Goal: Information Seeking & Learning: Compare options

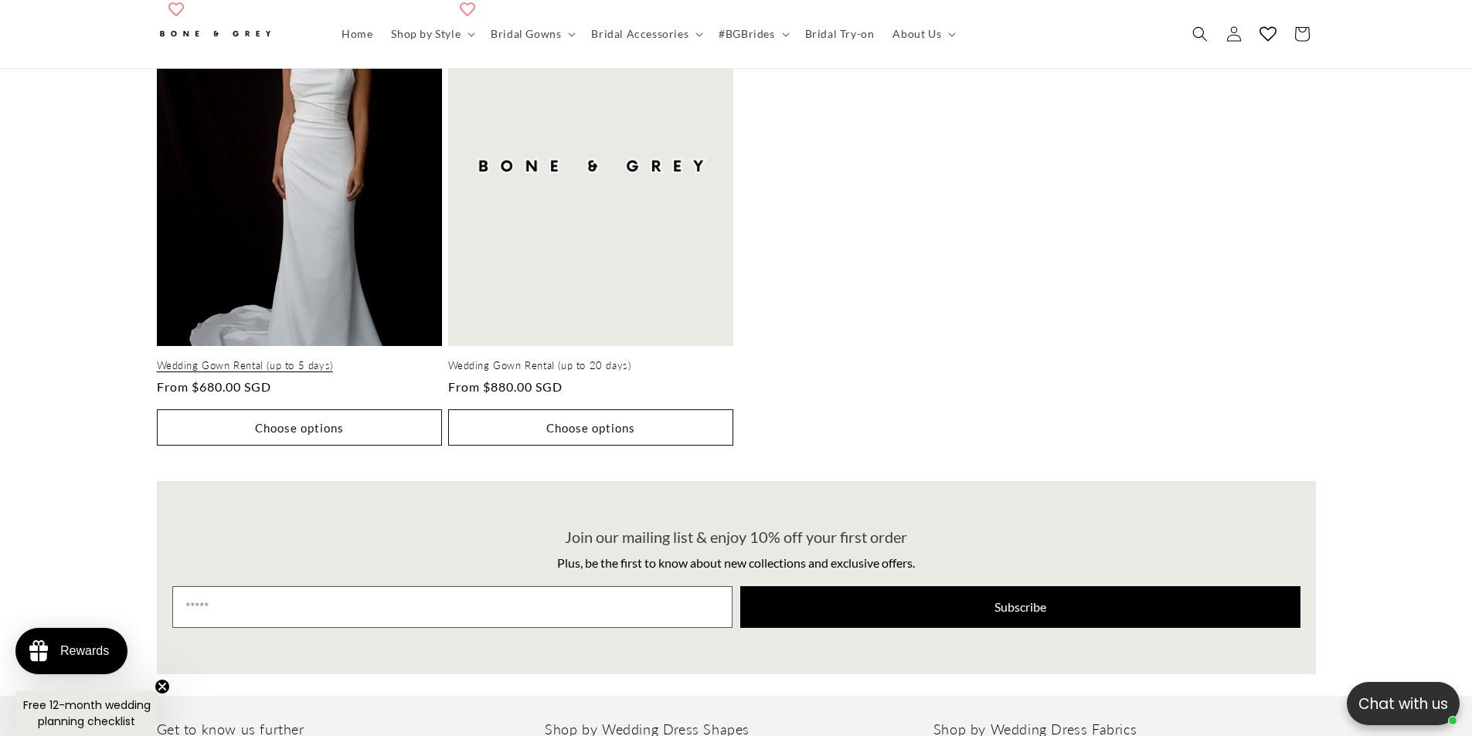
scroll to position [532, 0]
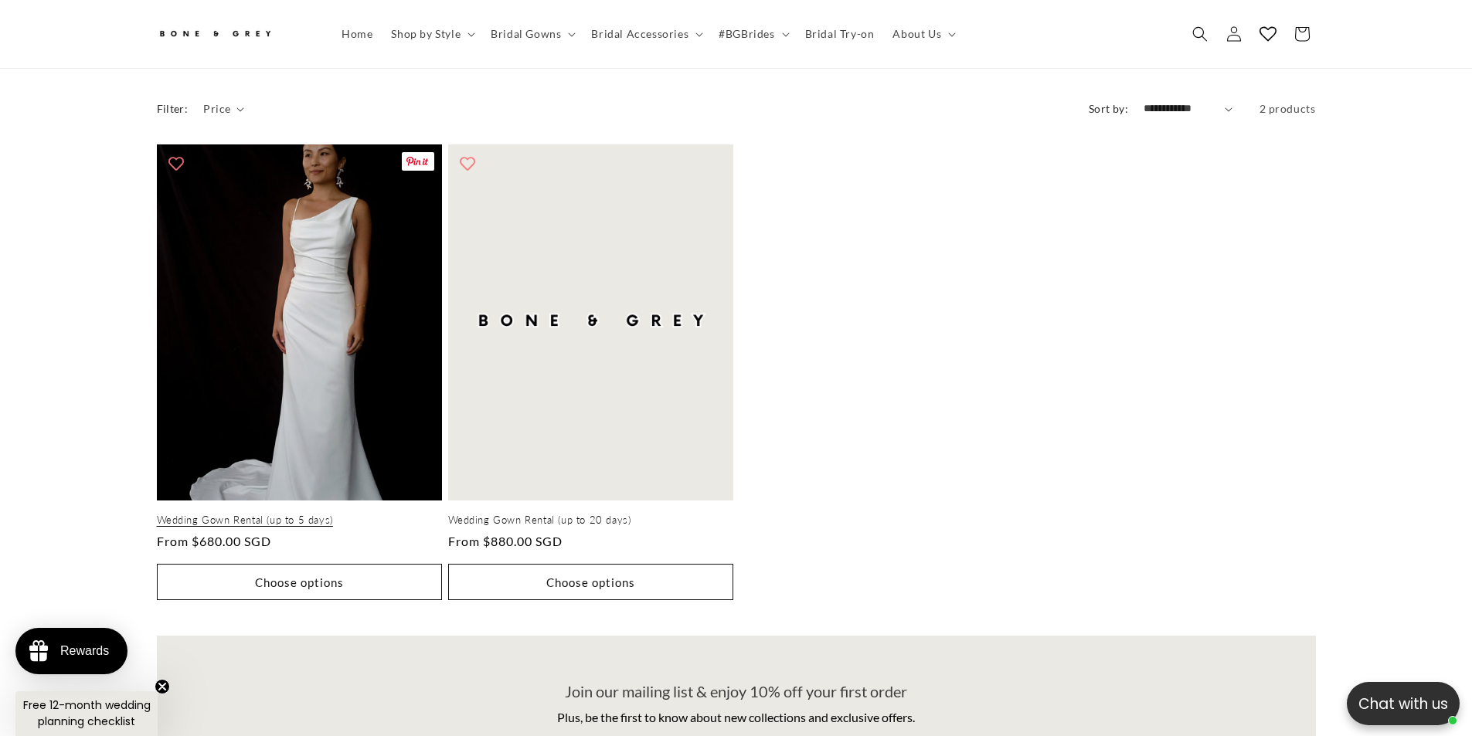
click at [365, 514] on link "Wedding Gown Rental (up to 5 days)" at bounding box center [299, 520] width 285 height 13
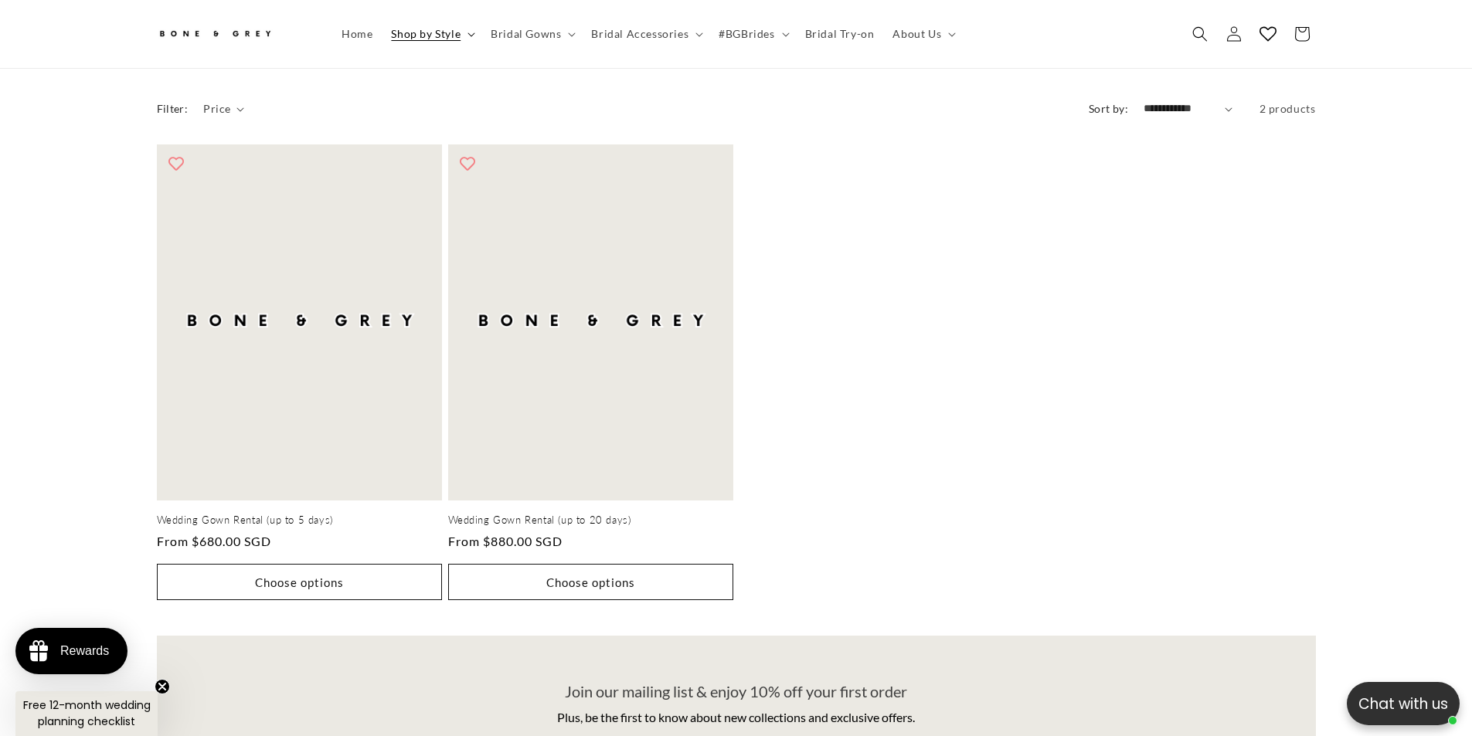
click at [429, 43] on summary "Shop by Style" at bounding box center [432, 34] width 100 height 32
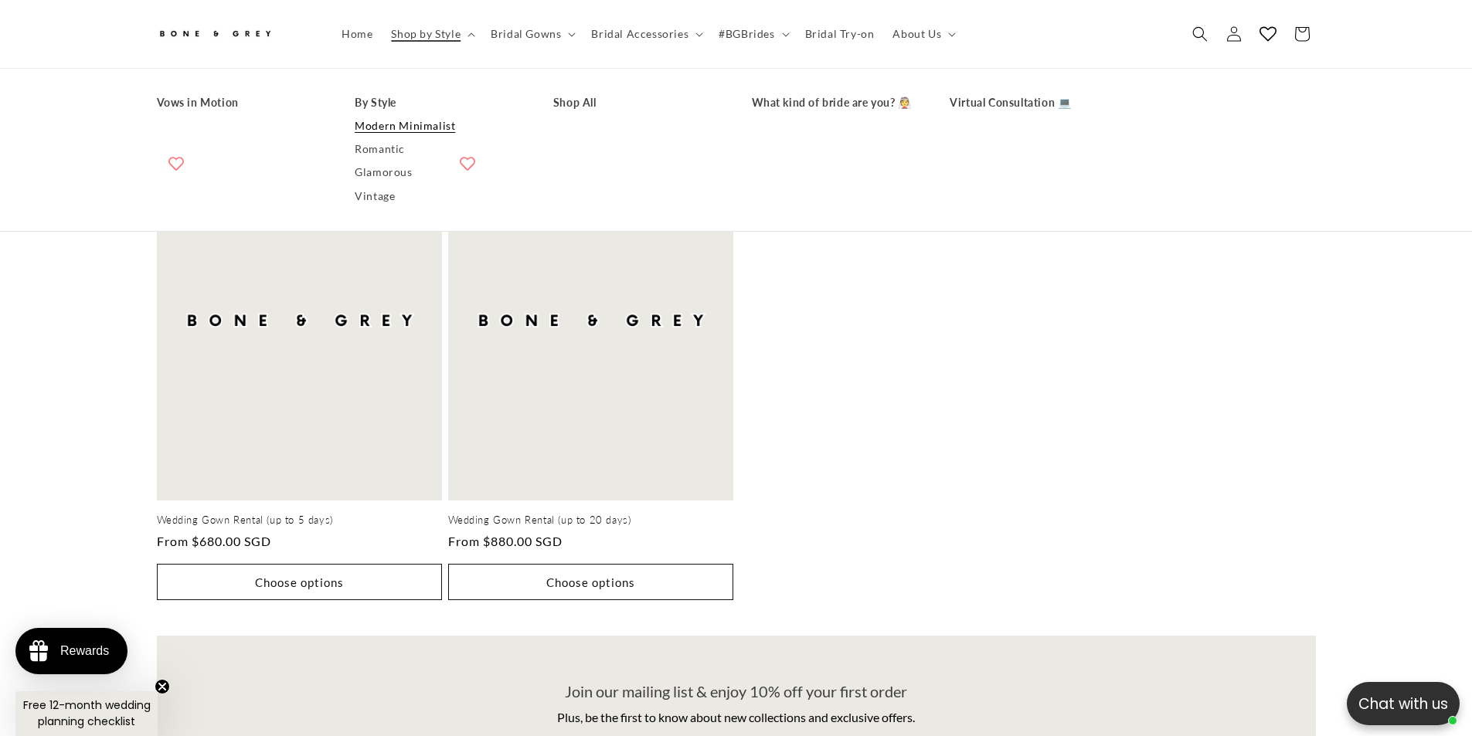
scroll to position [0, 0]
click at [399, 121] on link "Modern Minimalist" at bounding box center [439, 125] width 168 height 23
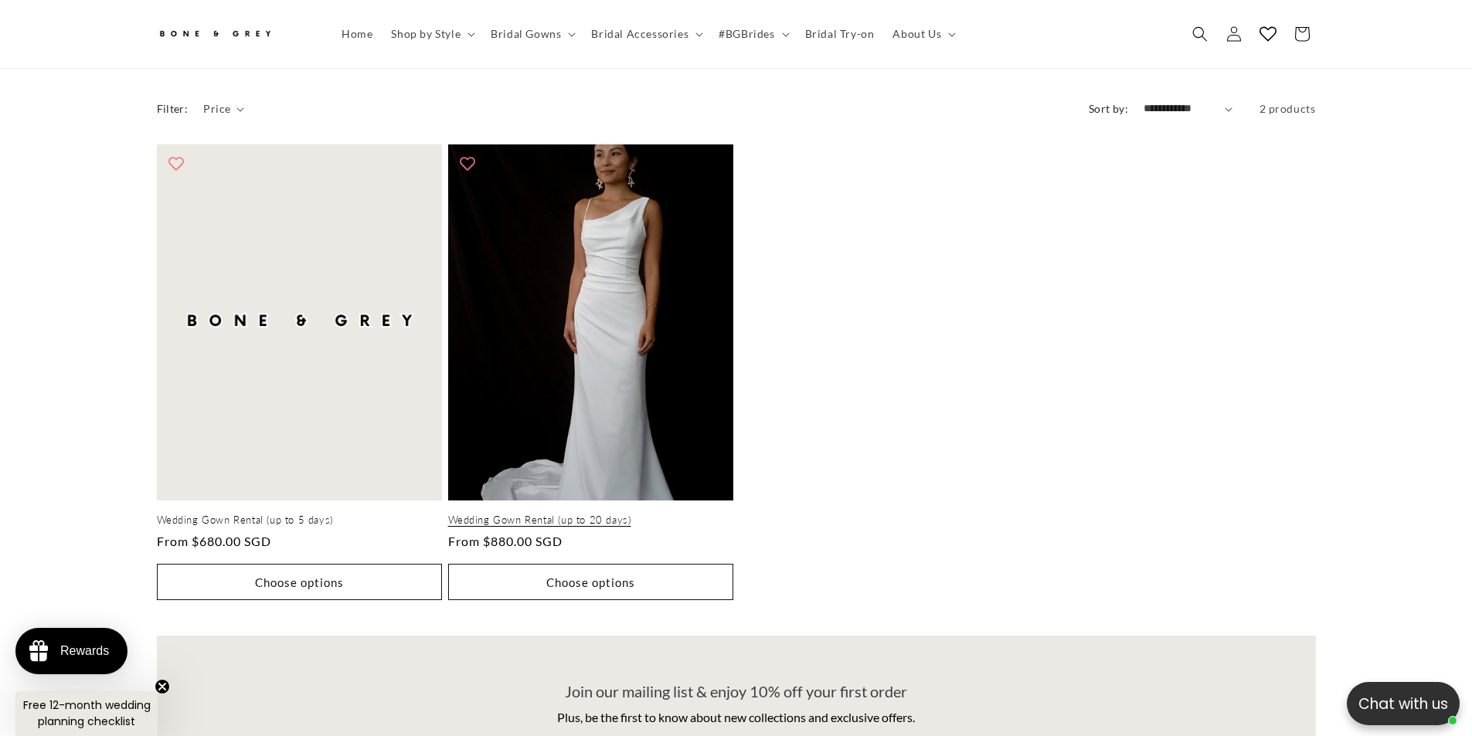
scroll to position [0, 425]
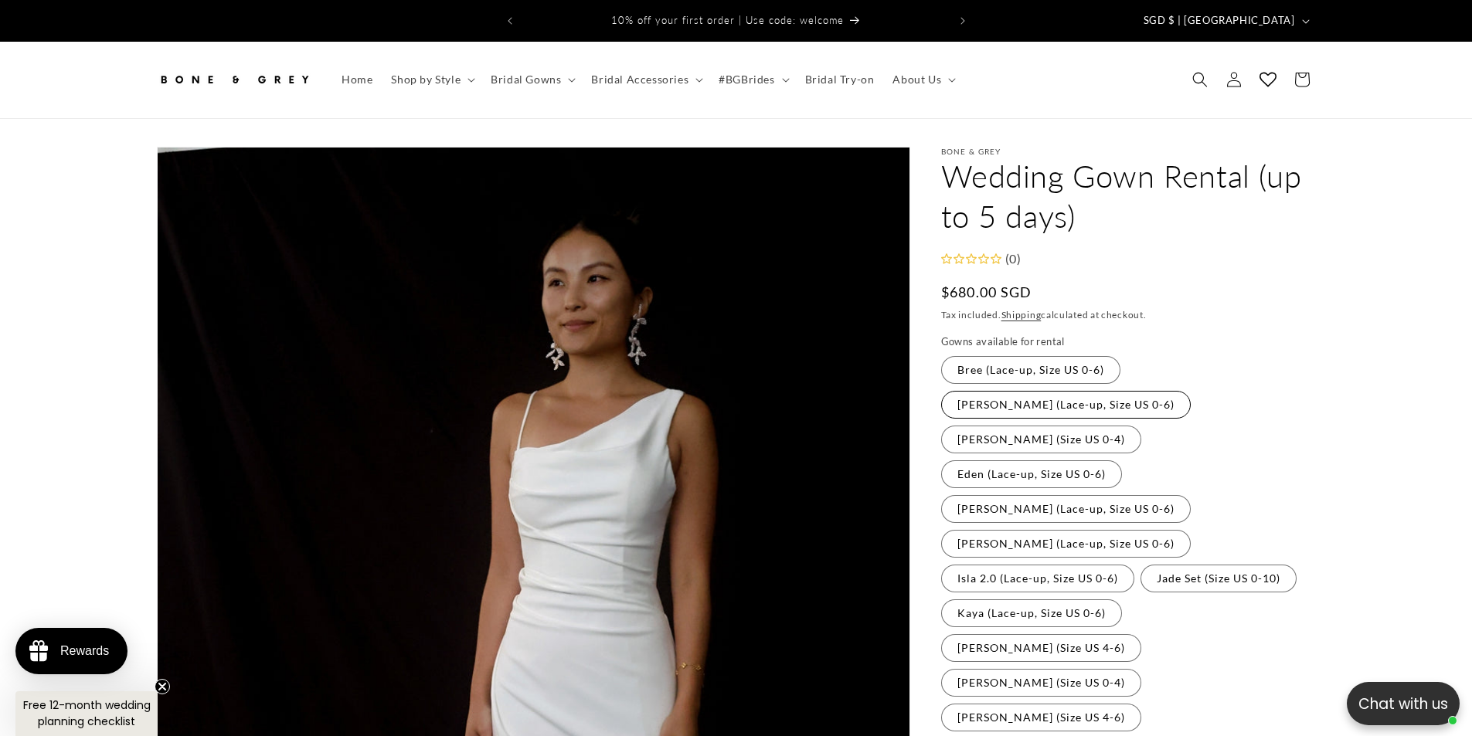
click at [1190, 391] on label "[PERSON_NAME] (Lace-up, Size US 0-6) Variant sold out or unavailable" at bounding box center [1066, 405] width 250 height 28
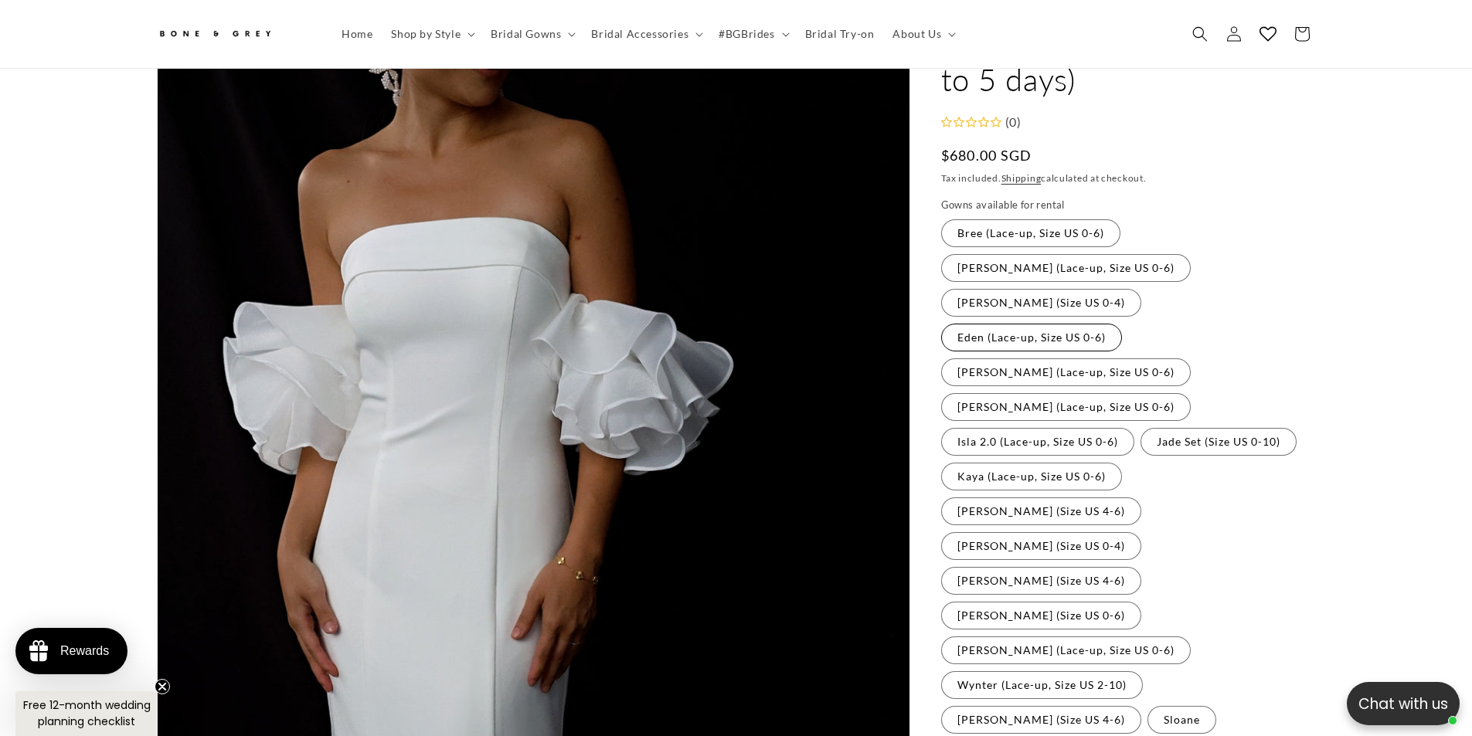
scroll to position [0, 425]
click at [1122, 324] on label "Eden (Lace-up, Size US 0-6) Variant sold out or unavailable" at bounding box center [1031, 338] width 181 height 28
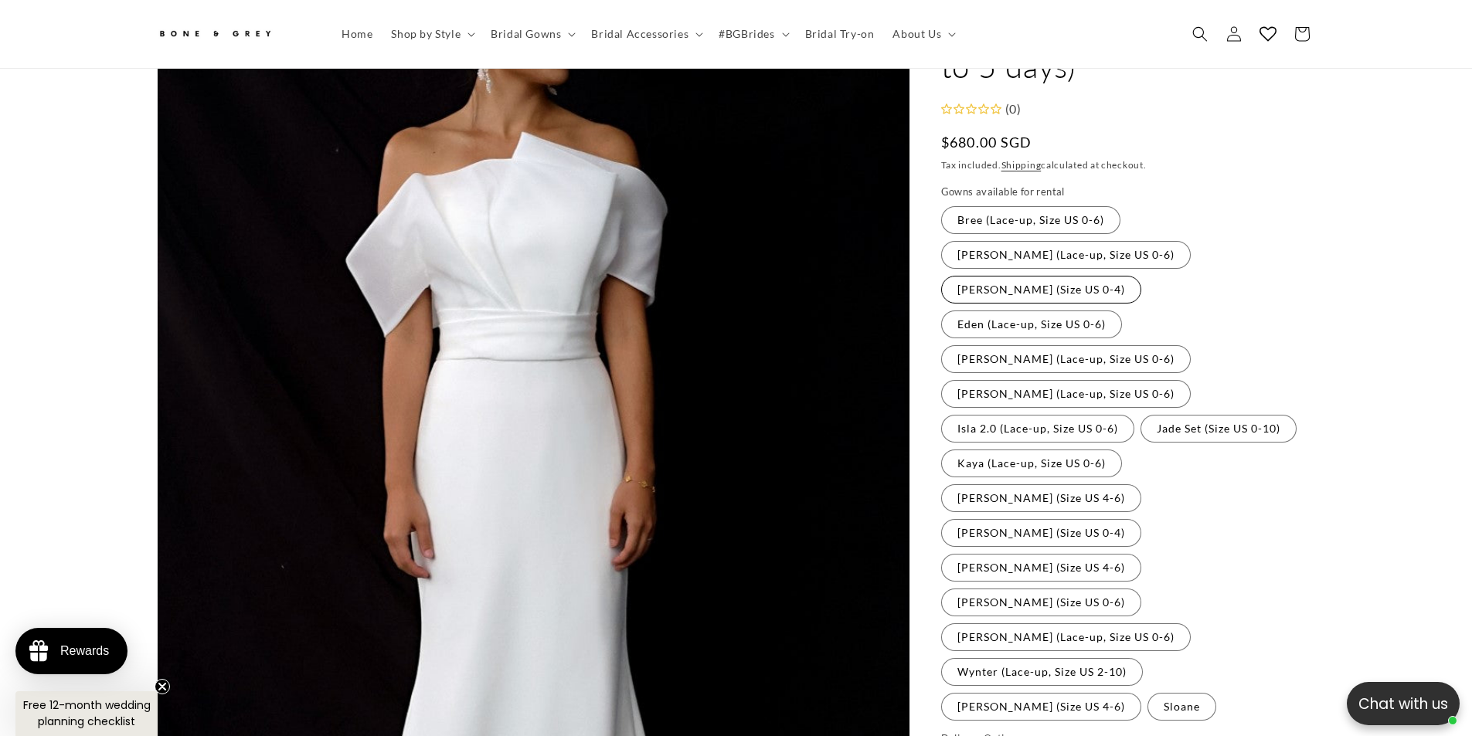
click at [1040, 283] on label "[PERSON_NAME] (Size US 0-4) Variant sold out or unavailable" at bounding box center [1041, 290] width 200 height 28
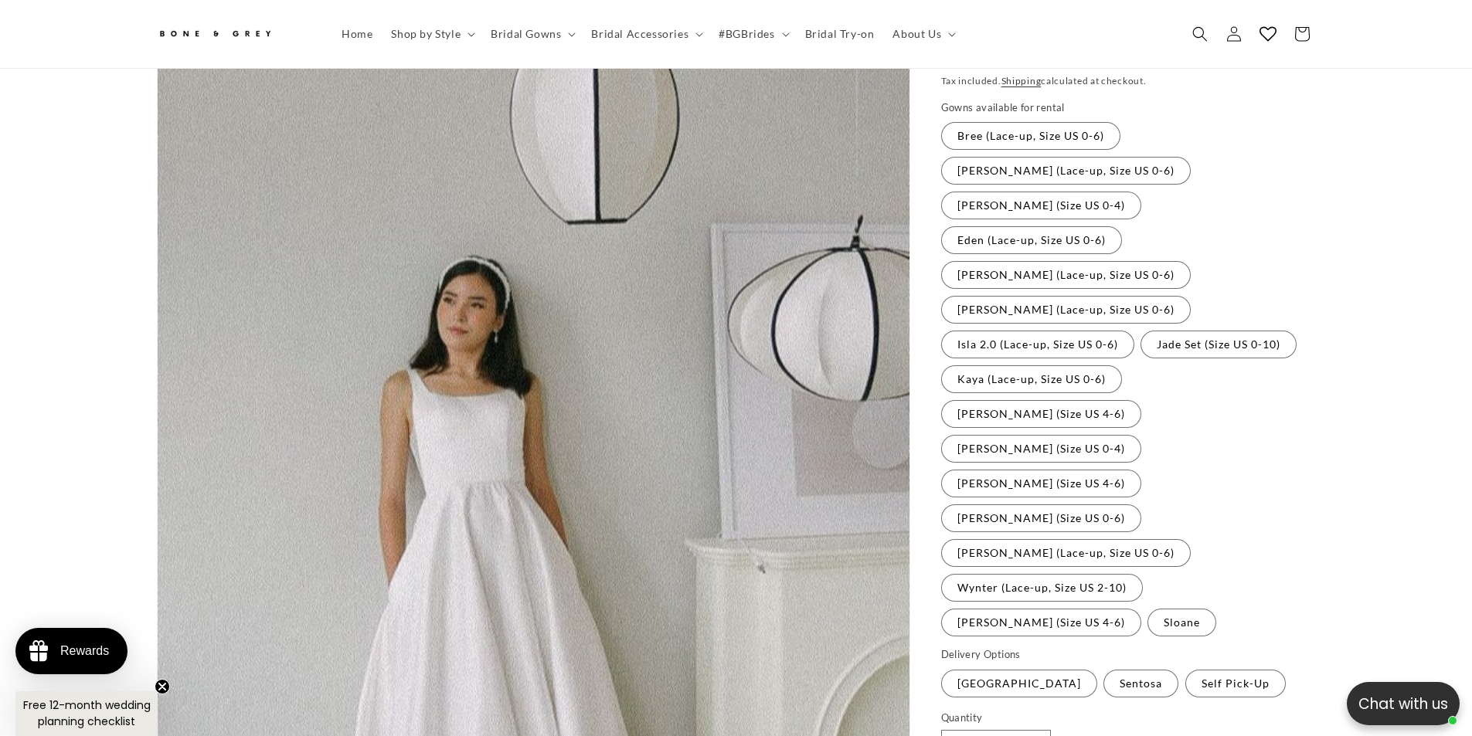
scroll to position [223, 0]
click at [1122, 229] on label "Eden (Lace-up, Size US 0-6) Variant sold out or unavailable" at bounding box center [1031, 243] width 181 height 28
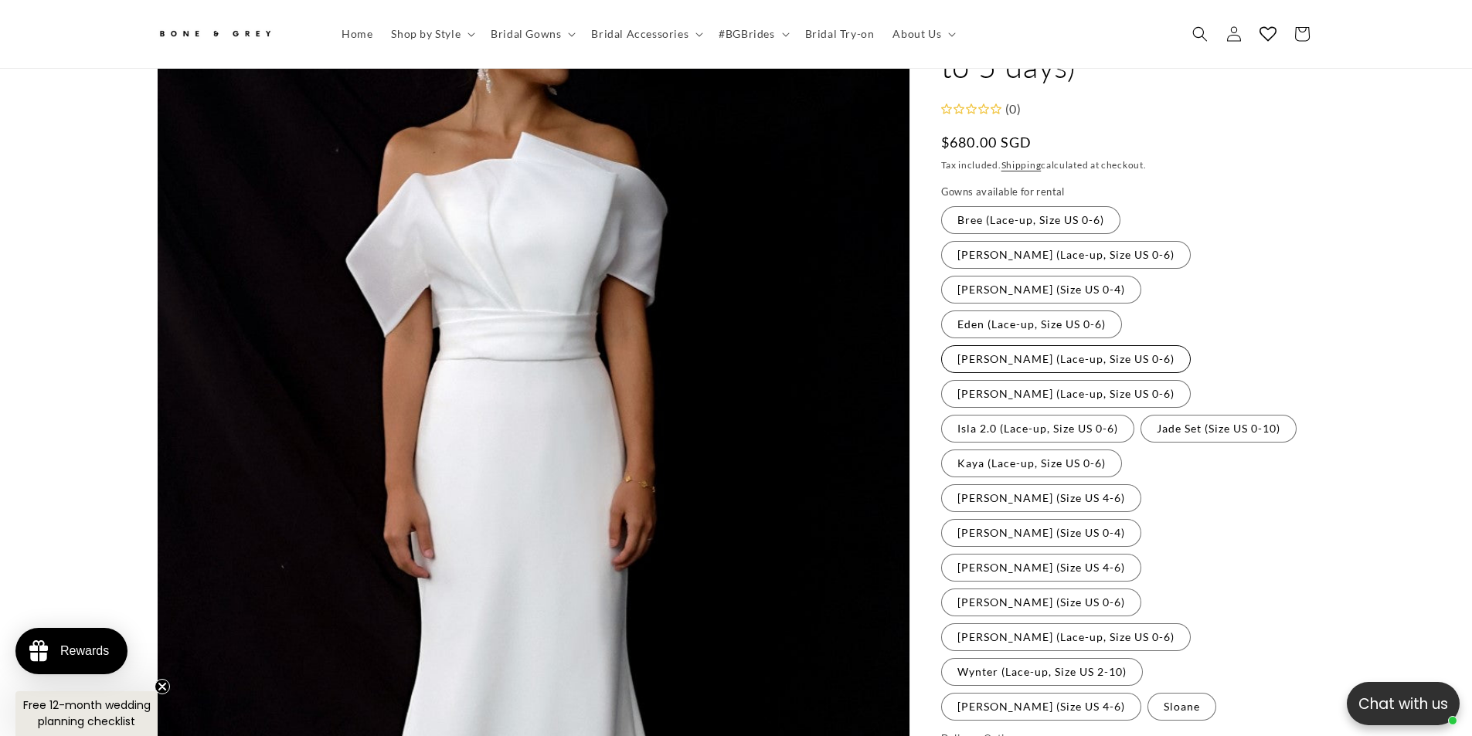
scroll to position [0, 425]
click at [1075, 345] on label "[PERSON_NAME] (Lace-up, Size US 0-6) Variant sold out or unavailable" at bounding box center [1066, 359] width 250 height 28
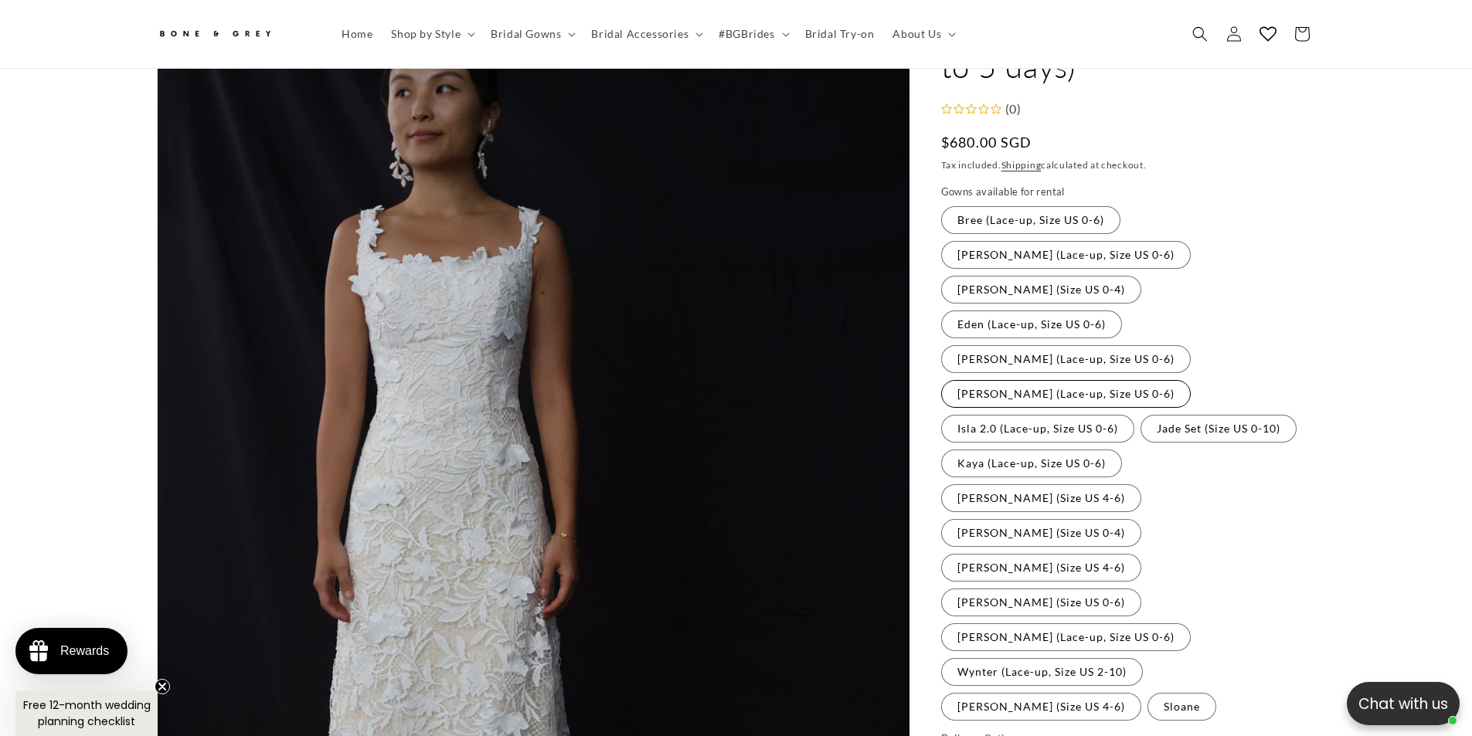
click at [1075, 380] on label "[PERSON_NAME] (Lace-up, Size US 0-6) Variant sold out or unavailable" at bounding box center [1066, 394] width 250 height 28
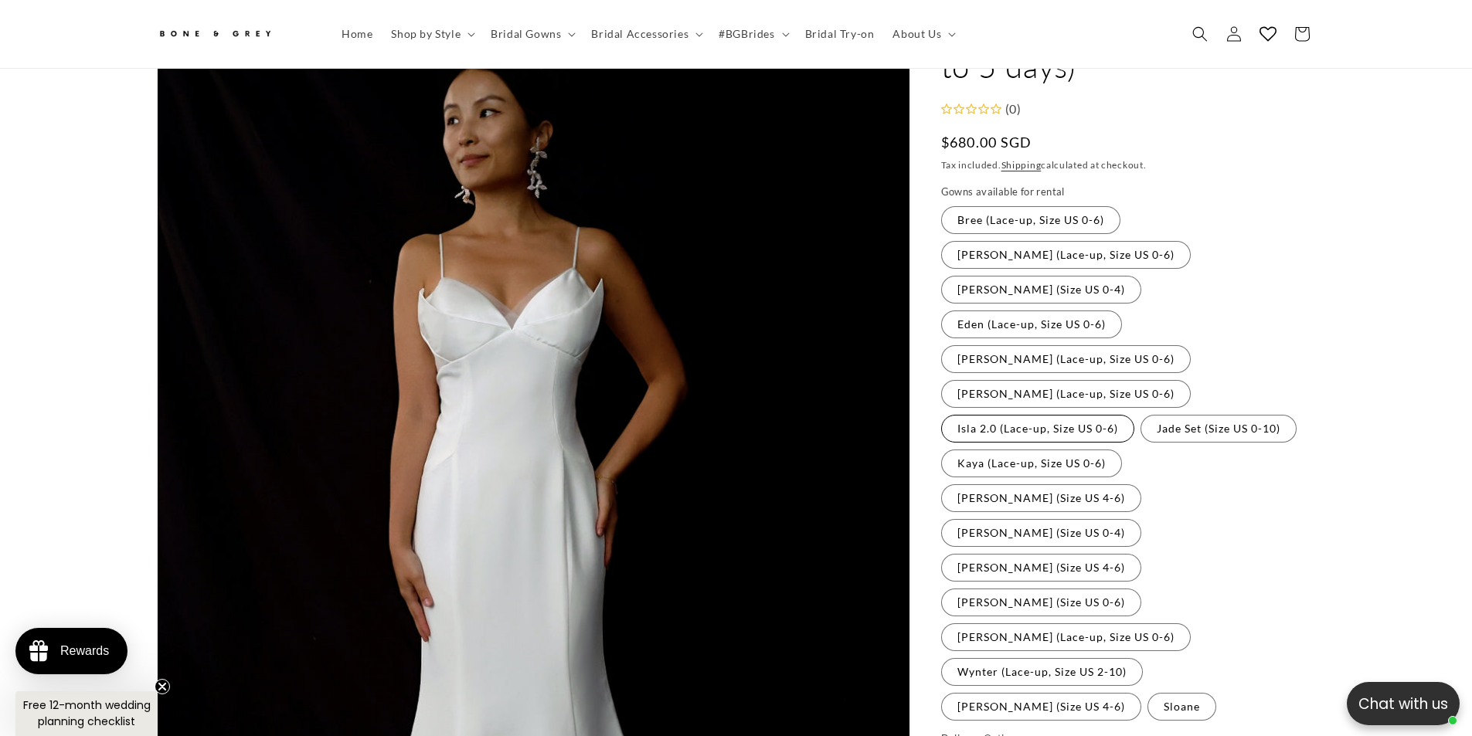
click at [1081, 415] on label "Isla 2.0 (Lace-up, Size US 0-6) Variant sold out or unavailable" at bounding box center [1037, 429] width 193 height 28
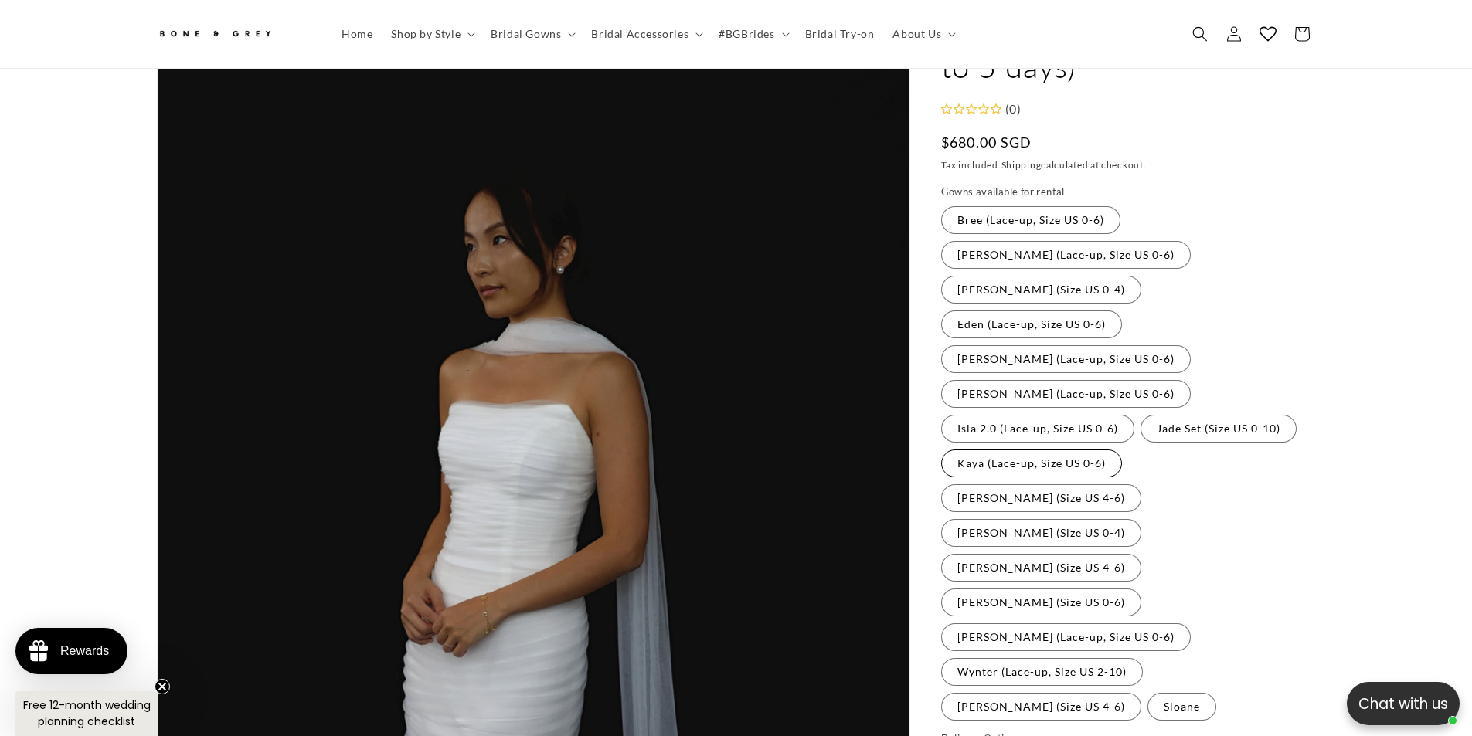
scroll to position [0, 850]
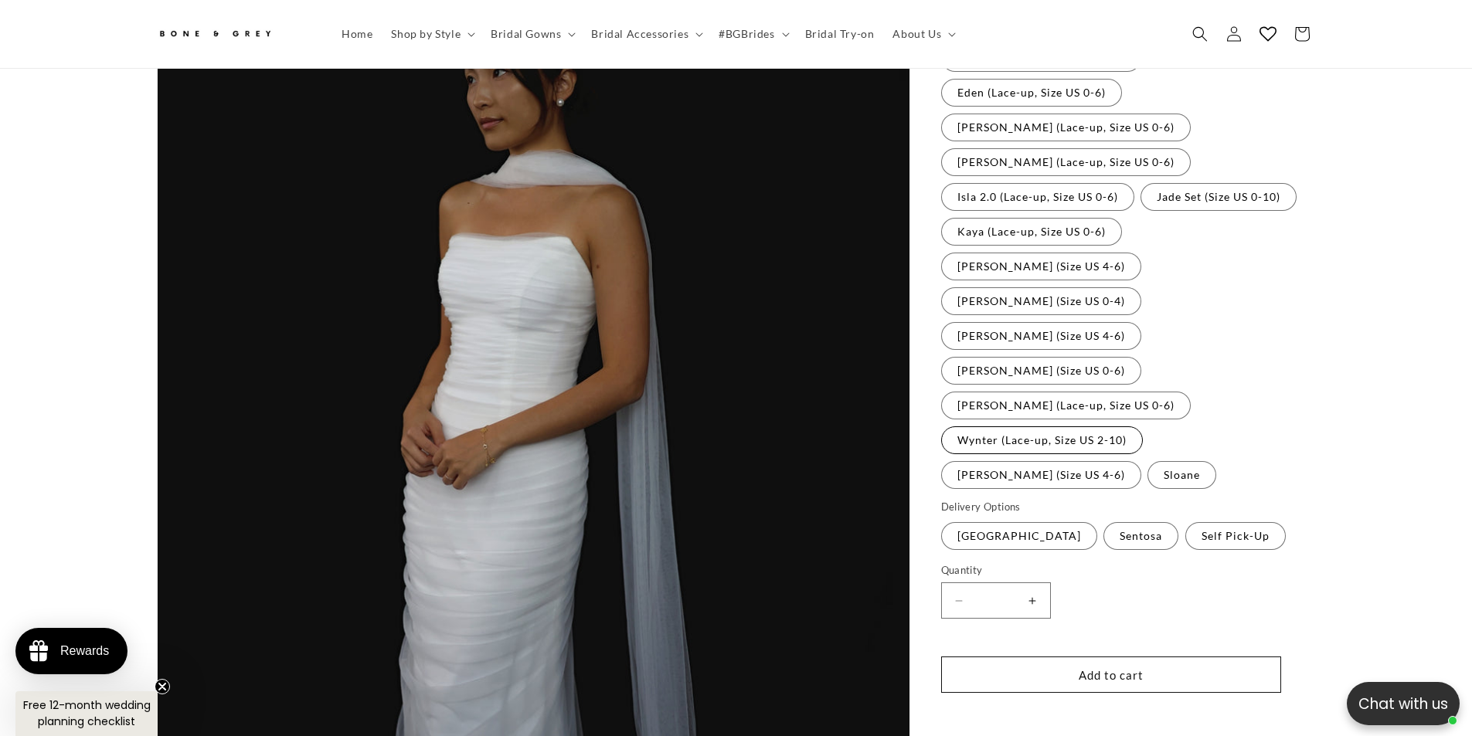
click at [982, 426] on label "Wynter (Lace-up, Size US 2-10) Variant sold out or unavailable" at bounding box center [1042, 440] width 202 height 28
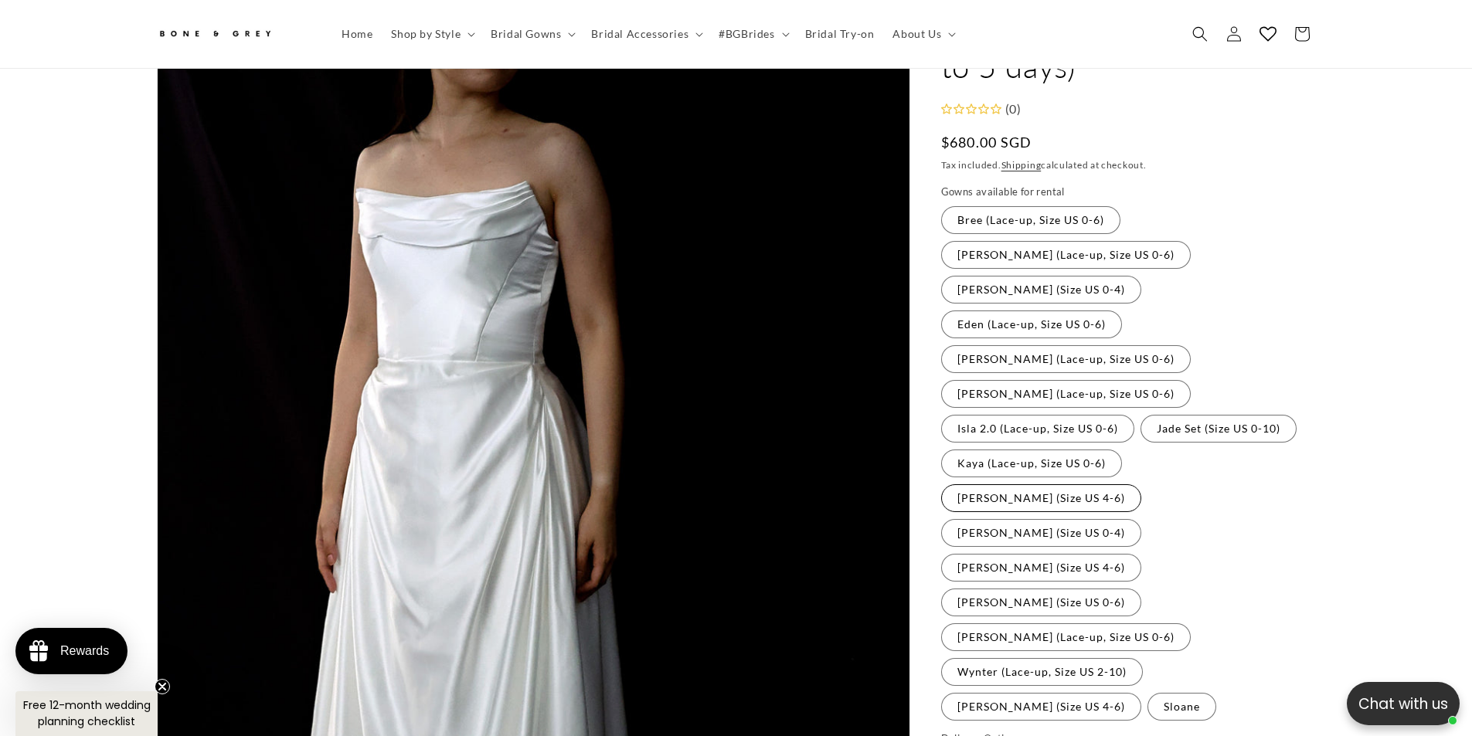
click at [1141, 484] on label "[PERSON_NAME] (Size US 4-6) Variant sold out or unavailable" at bounding box center [1041, 498] width 200 height 28
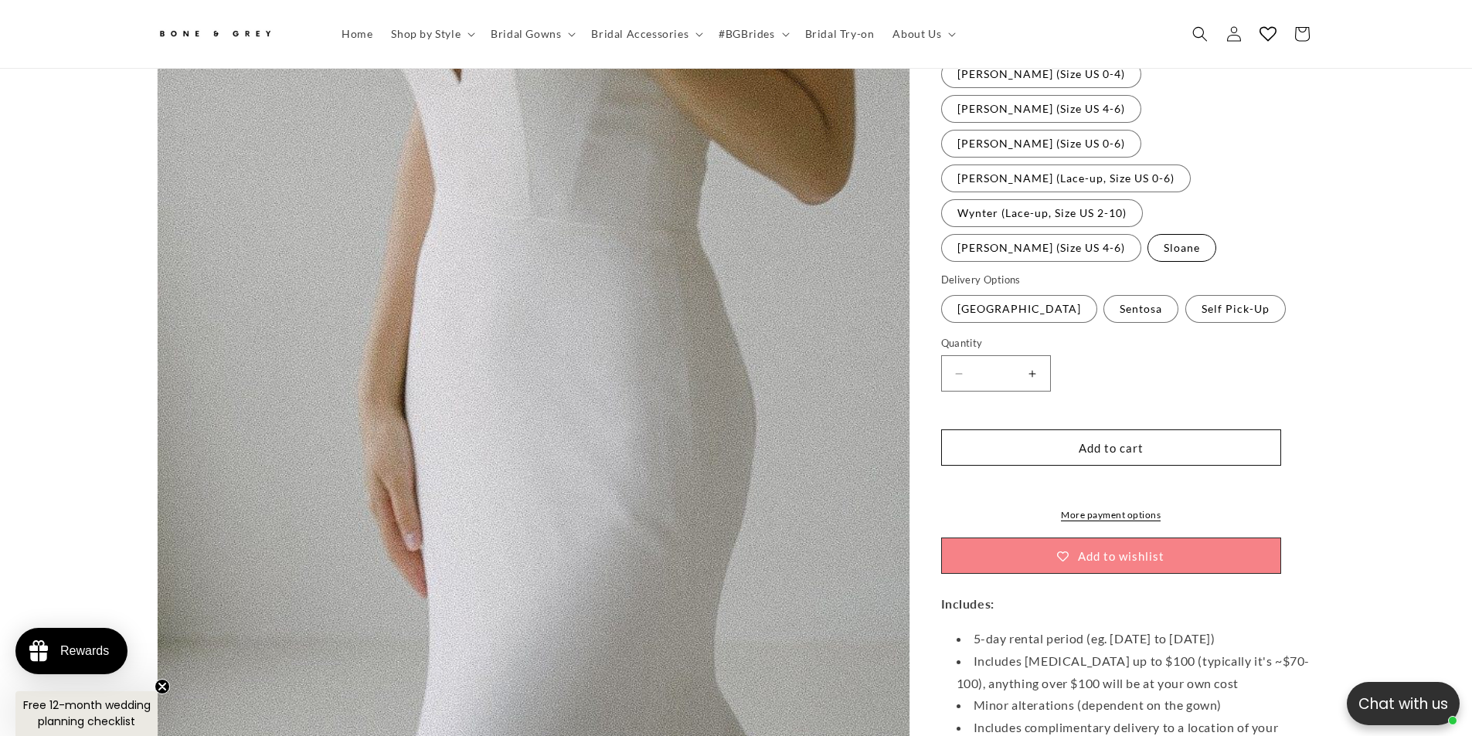
scroll to position [296, 0]
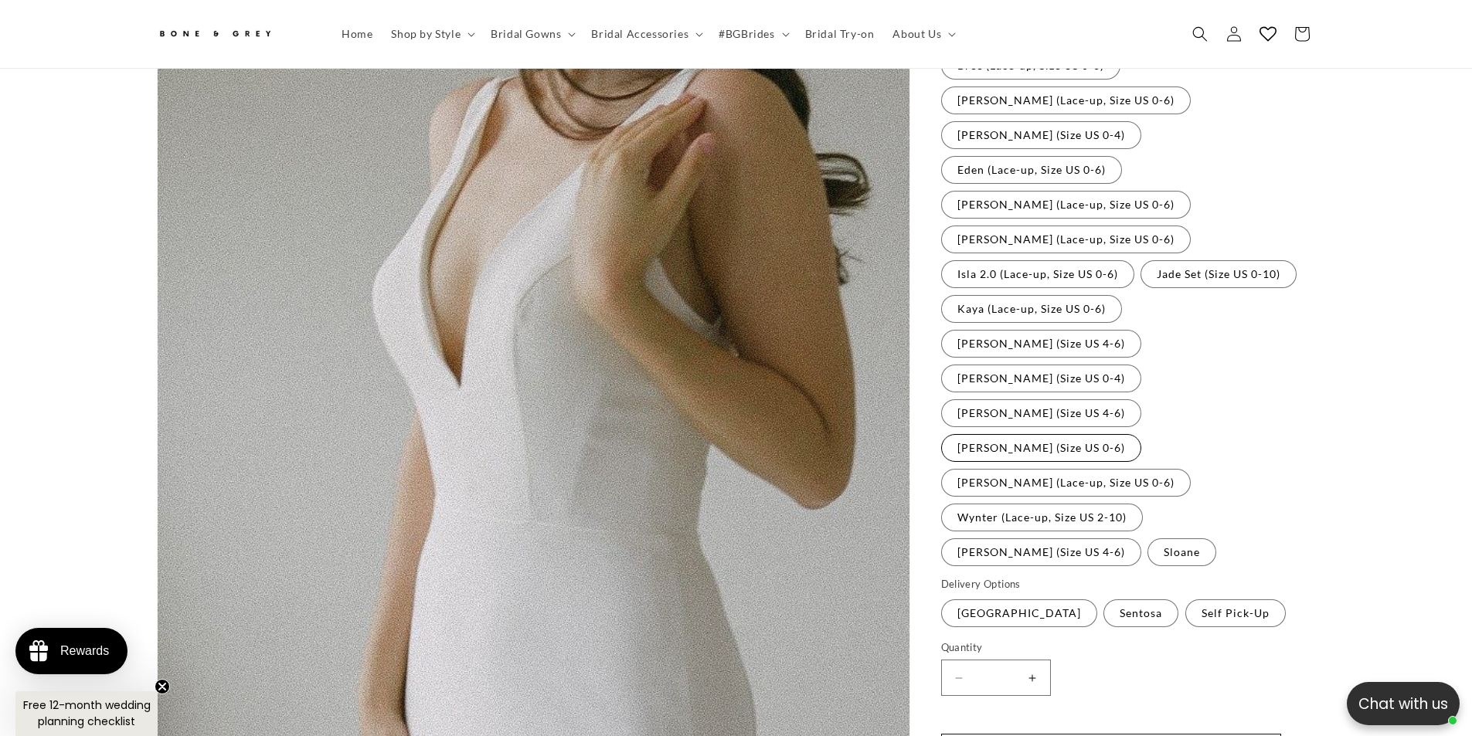
click at [1009, 434] on label "[PERSON_NAME] (Size US 0-6) Variant sold out or unavailable" at bounding box center [1041, 448] width 200 height 28
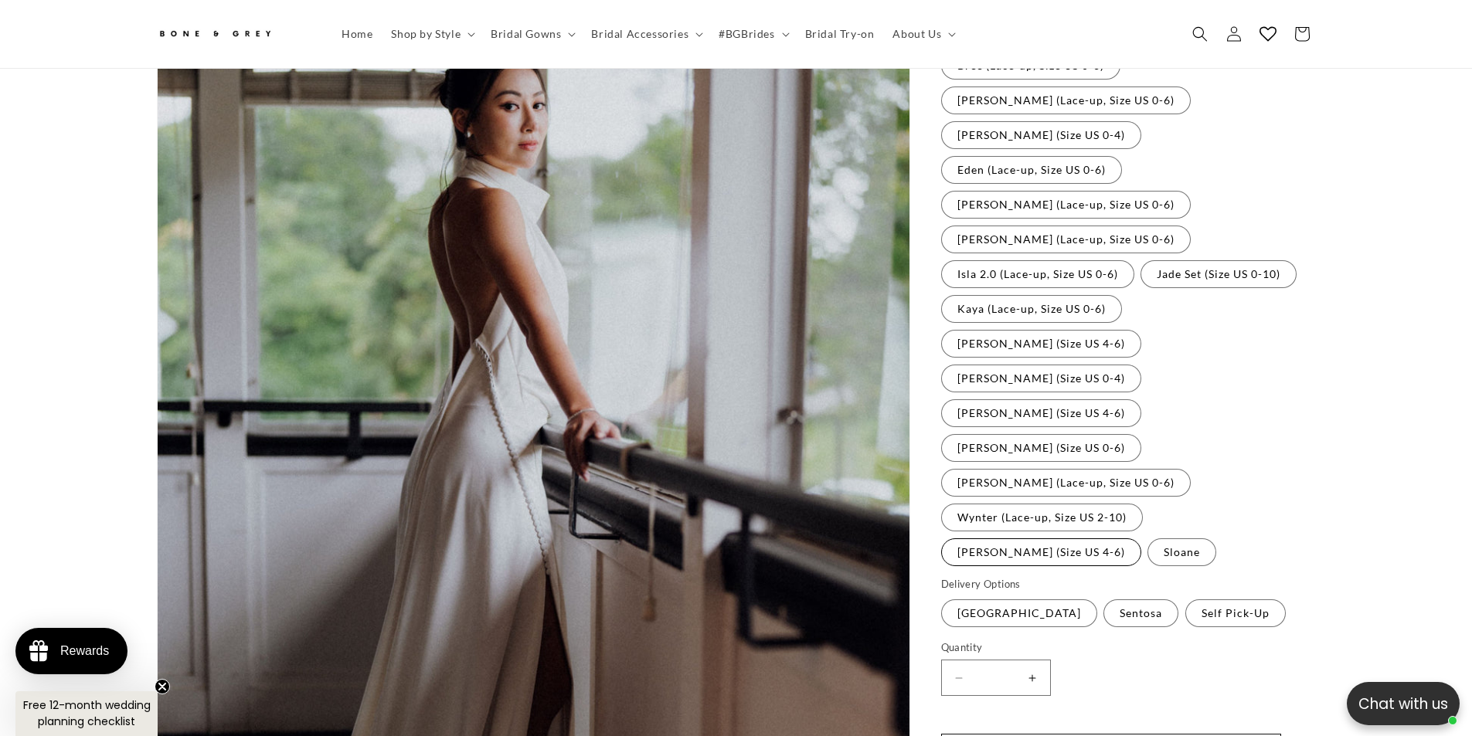
click at [1141, 538] on label "[PERSON_NAME] (Size US 4-6) Variant sold out or unavailable" at bounding box center [1041, 552] width 200 height 28
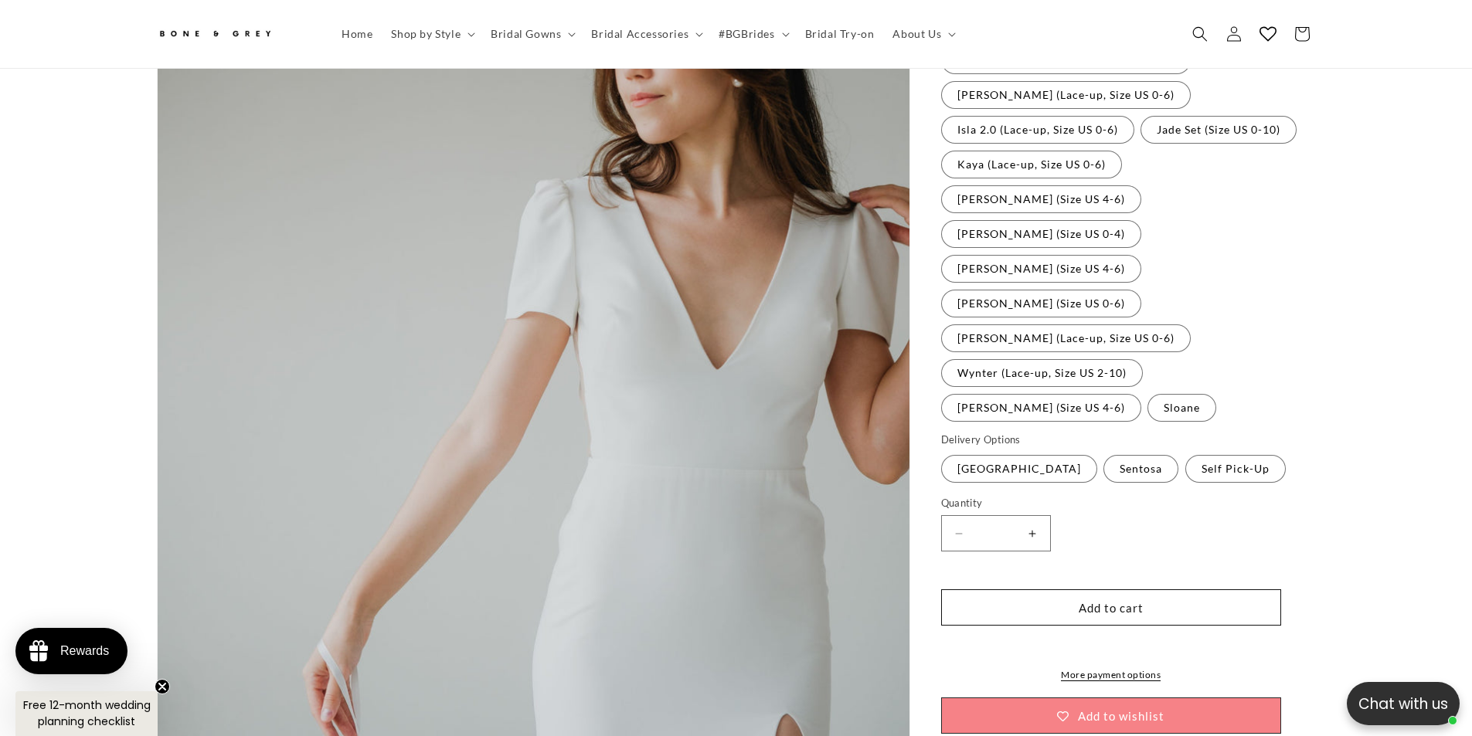
scroll to position [450, 0]
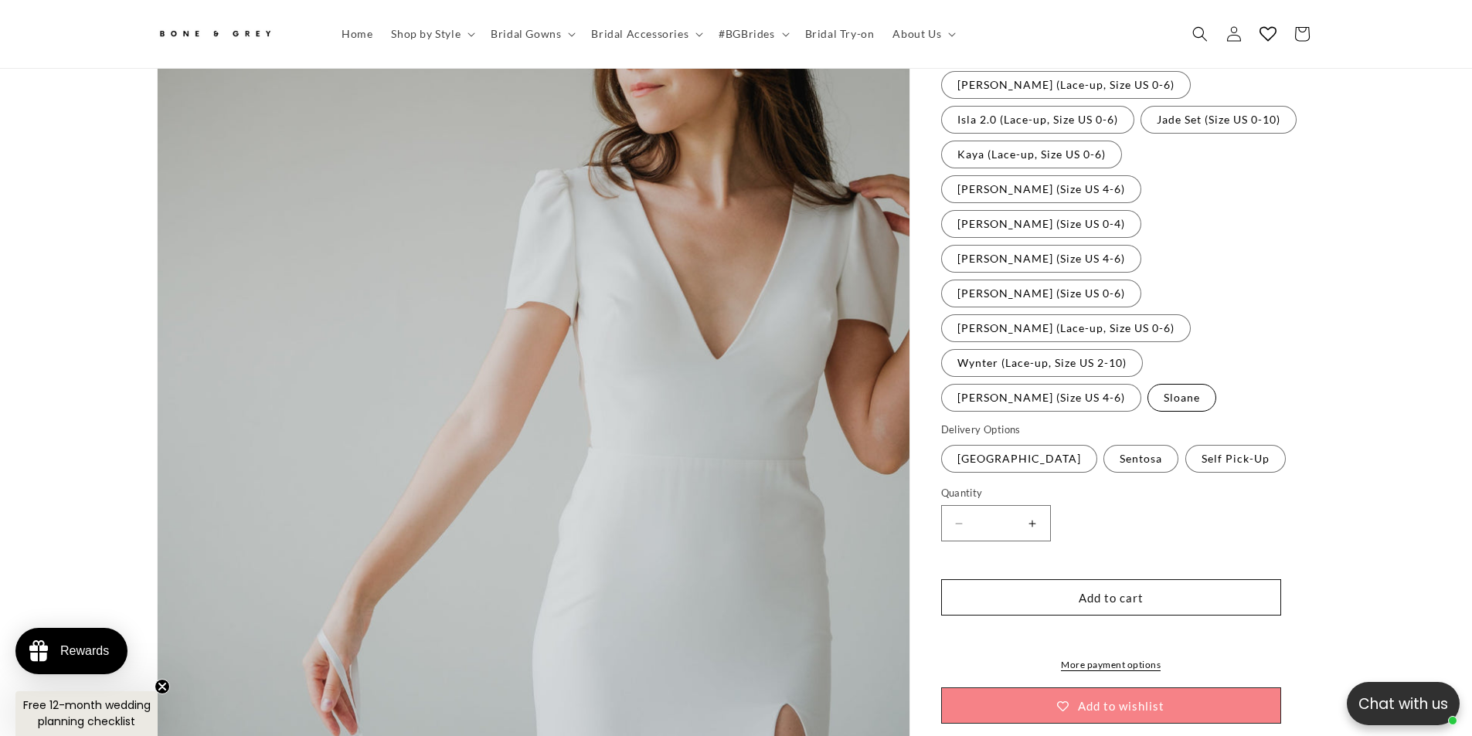
click at [1147, 384] on label "Sloane Variant sold out or unavailable" at bounding box center [1181, 398] width 69 height 28
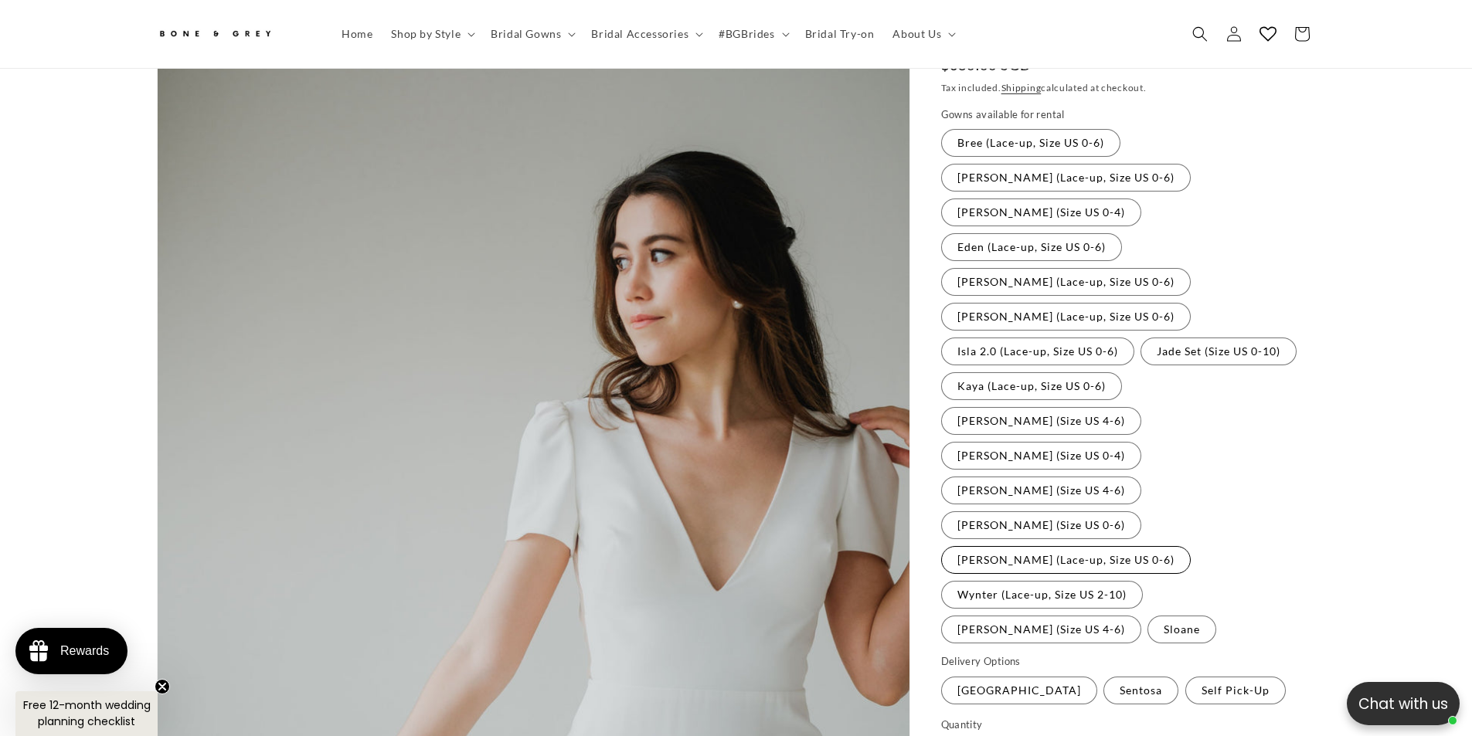
click at [1160, 546] on label "[PERSON_NAME] (Lace-up, Size US 0-6) Variant sold out or unavailable" at bounding box center [1066, 560] width 250 height 28
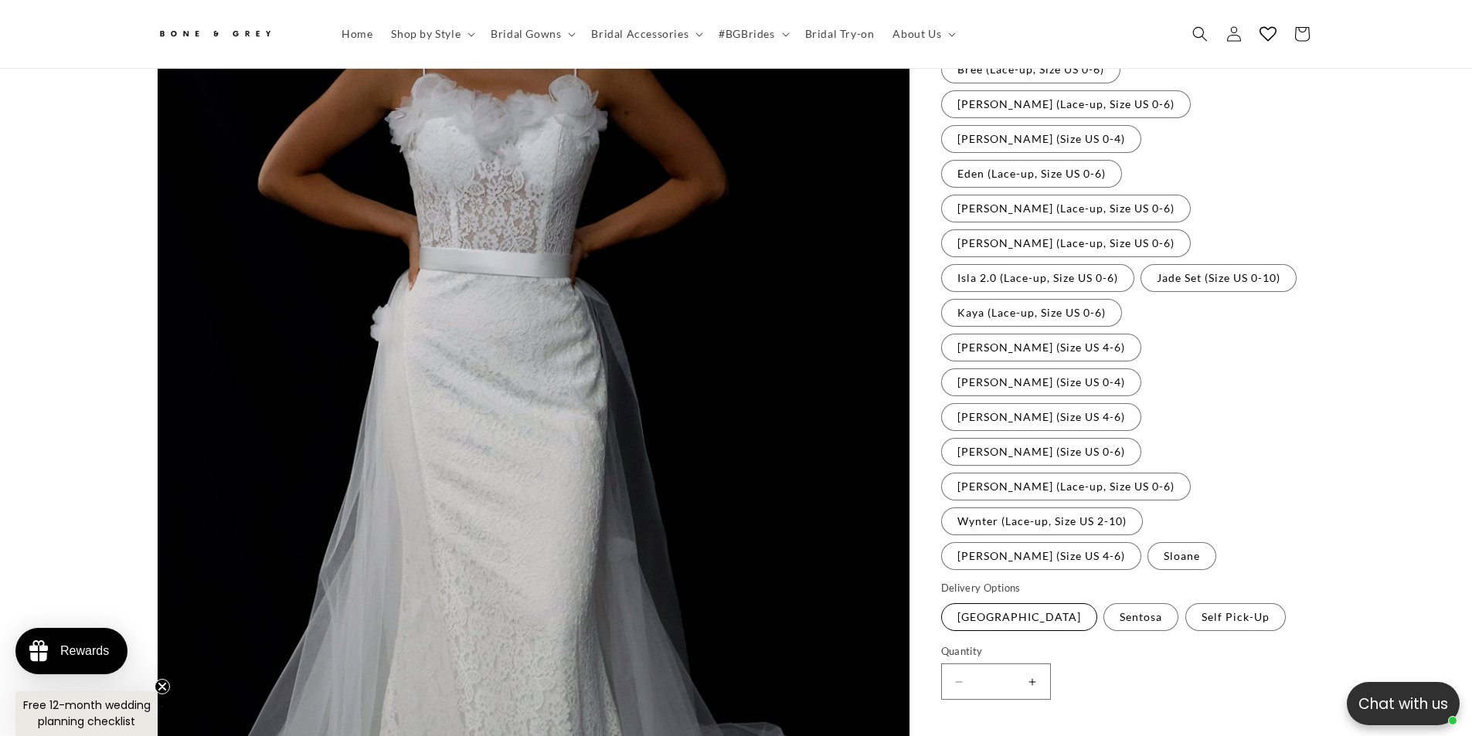
scroll to position [296, 0]
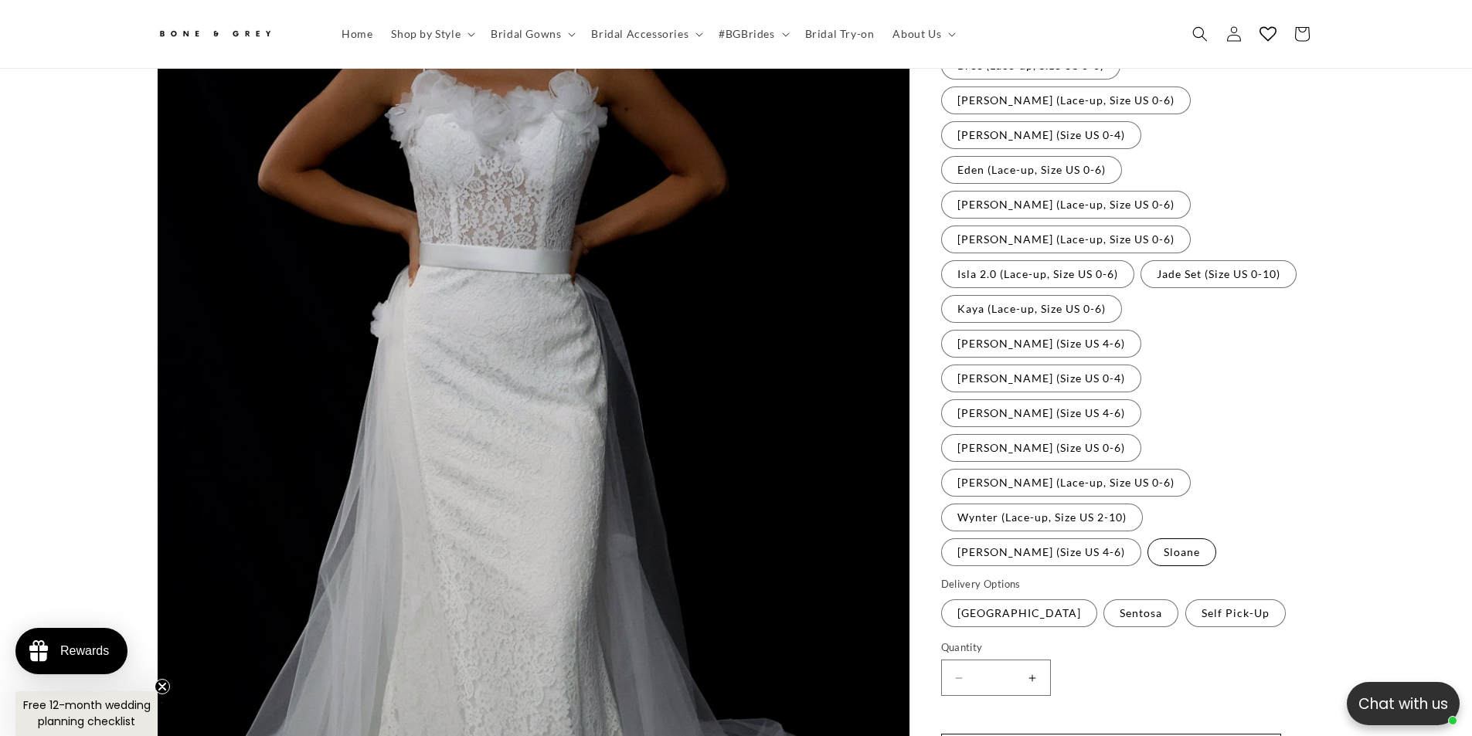
click at [1147, 538] on label "Sloane Variant sold out or unavailable" at bounding box center [1181, 552] width 69 height 28
click at [1000, 504] on label "Wynter (Lace-up, Size US 2-10) Variant sold out or unavailable" at bounding box center [1042, 518] width 202 height 28
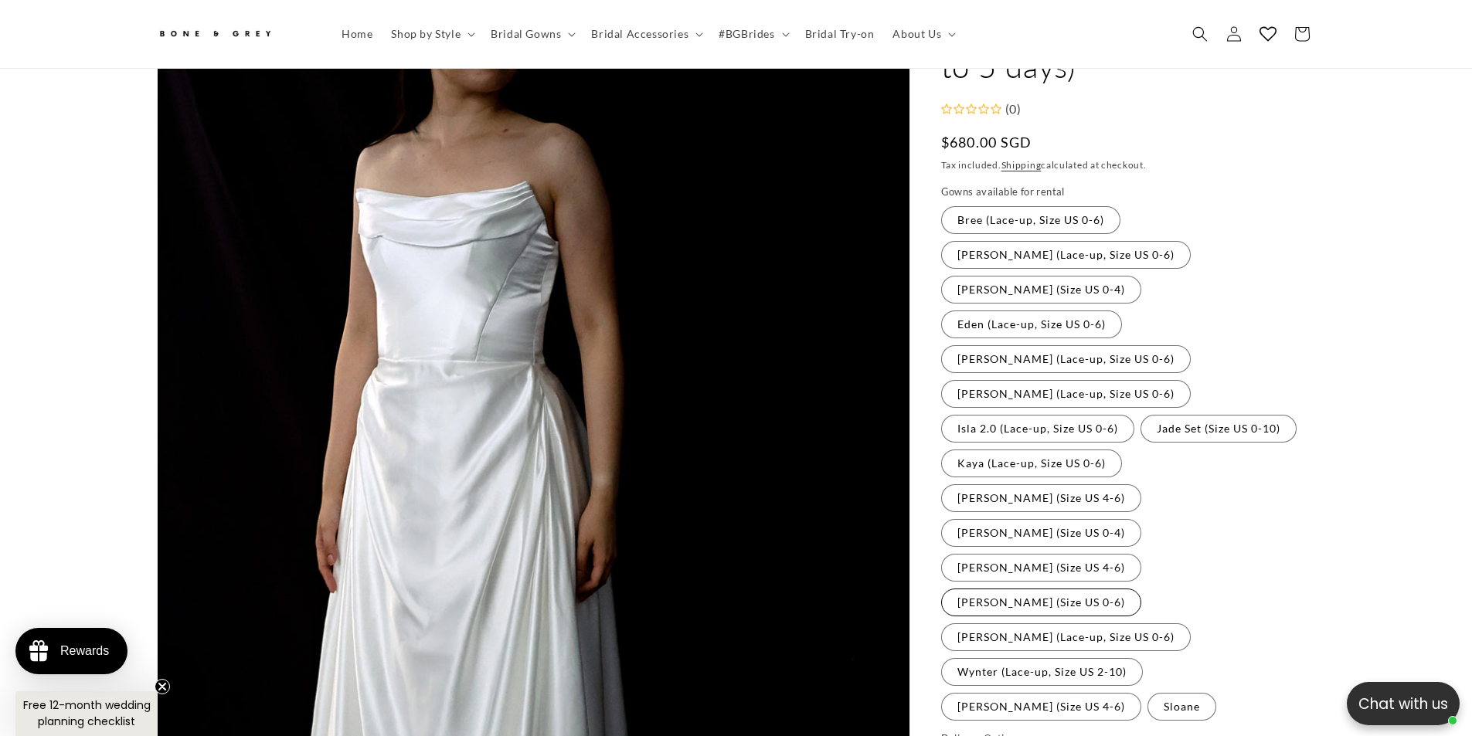
scroll to position [0, 425]
click at [1002, 589] on label "[PERSON_NAME] (Size US 0-6) Variant sold out or unavailable" at bounding box center [1041, 603] width 200 height 28
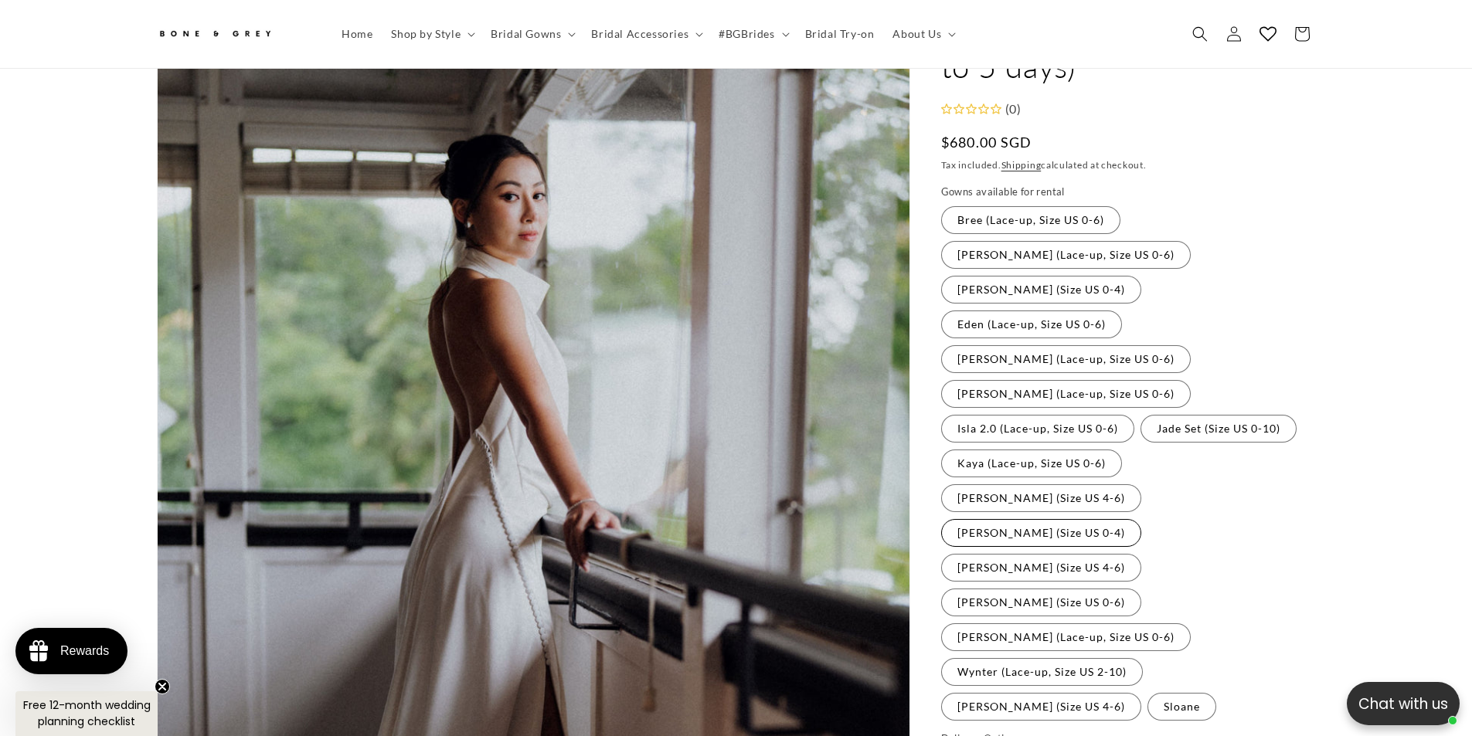
click at [1002, 519] on label "[PERSON_NAME] (Size US 0-4) Variant sold out or unavailable" at bounding box center [1041, 533] width 200 height 28
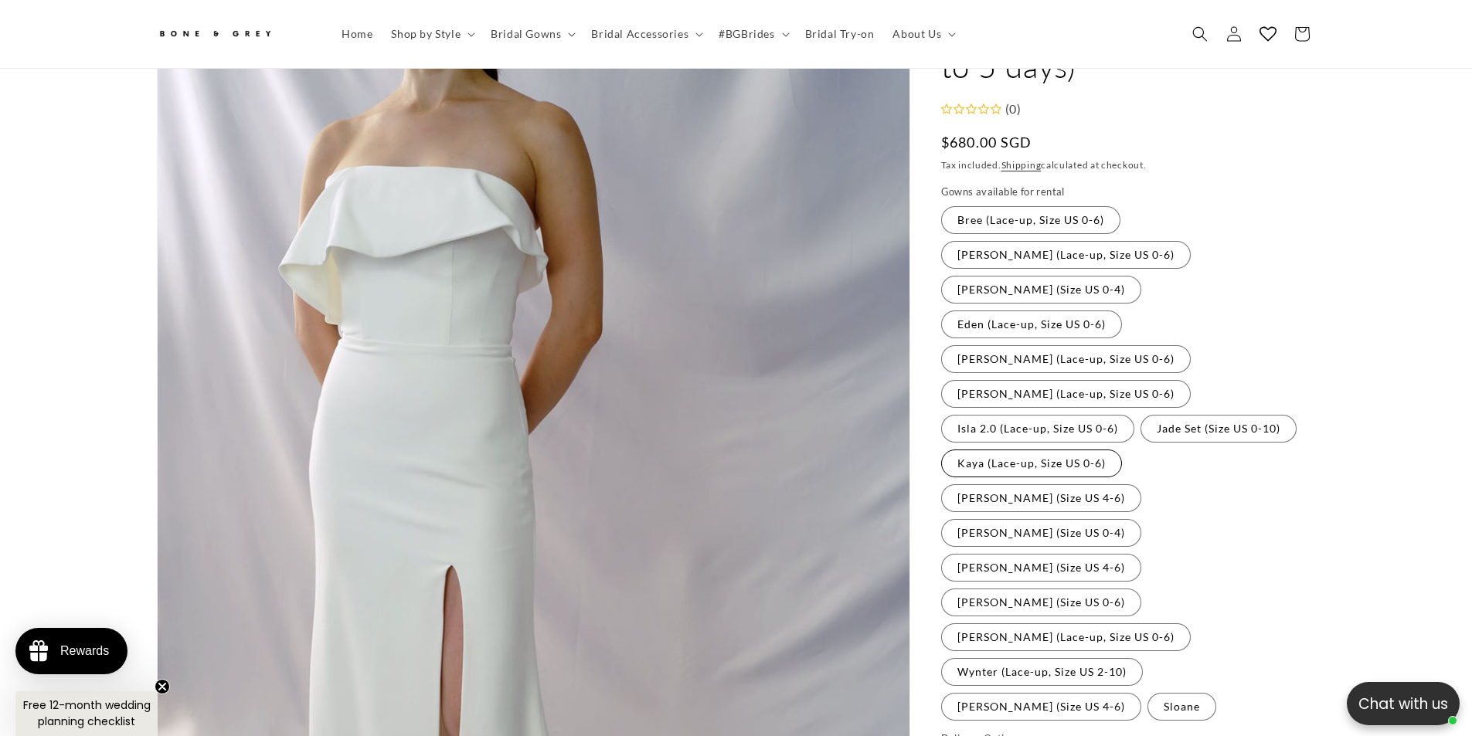
click at [1014, 450] on label "Kaya (Lace-up, Size US 0-6) Variant sold out or unavailable" at bounding box center [1031, 464] width 181 height 28
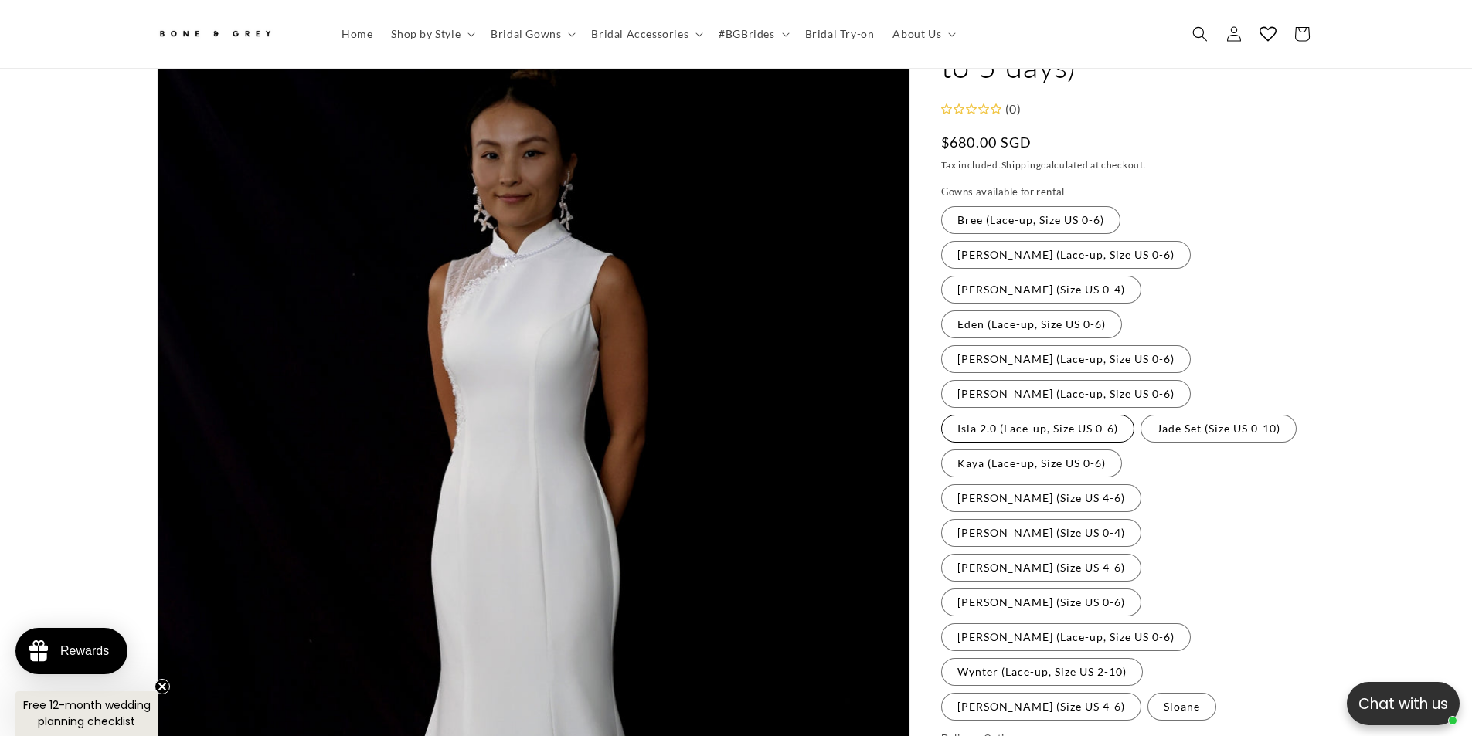
click at [1014, 415] on label "Isla 2.0 (Lace-up, Size US 0-6) Variant sold out or unavailable" at bounding box center [1037, 429] width 193 height 28
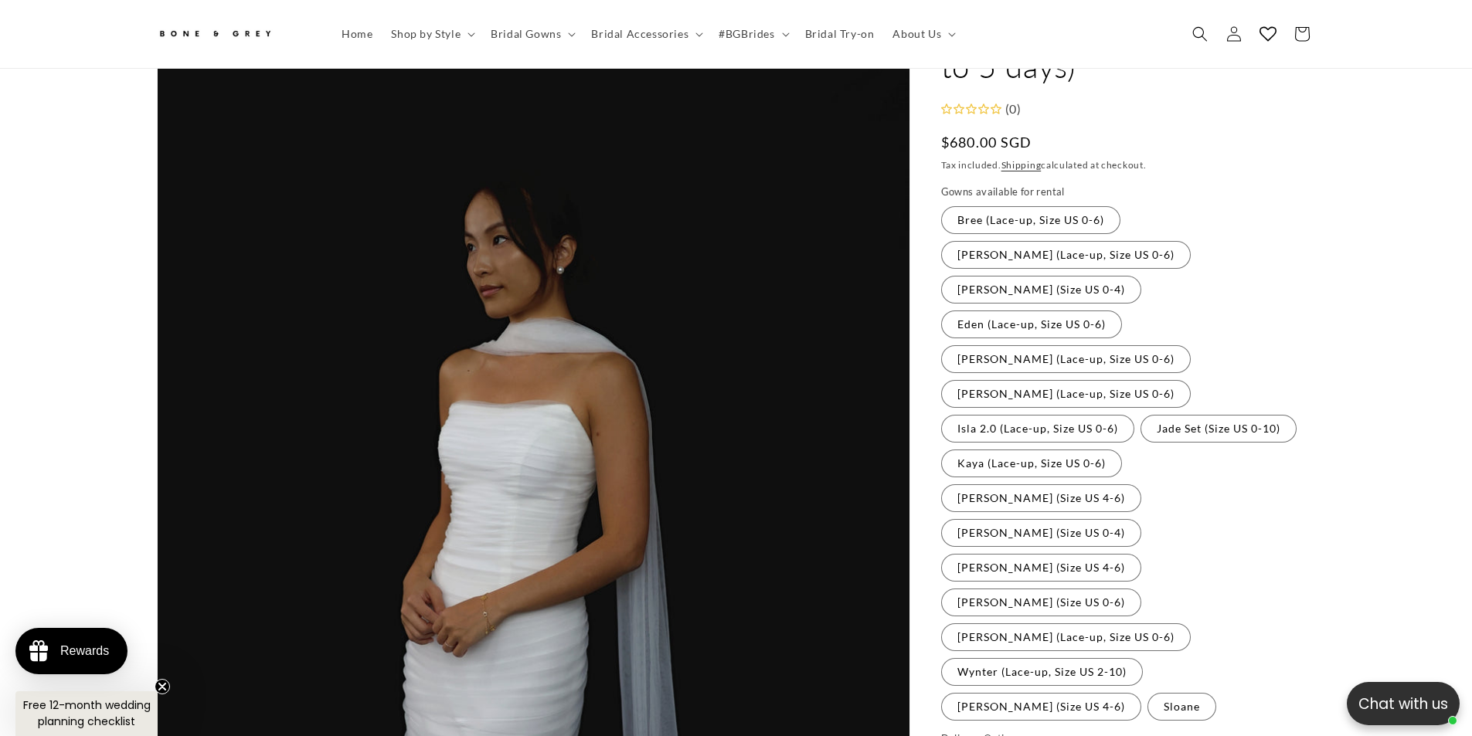
click at [1007, 335] on fieldset "Gowns available for rental Bree (Lace-up, Size US 0-6) Variant sold out or unav…" at bounding box center [1128, 454] width 375 height 538
drag, startPoint x: 999, startPoint y: 358, endPoint x: 998, endPoint y: 345, distance: 12.4
click at [998, 380] on label "[PERSON_NAME] (Lace-up, Size US 0-6) Variant sold out or unavailable" at bounding box center [1066, 394] width 250 height 28
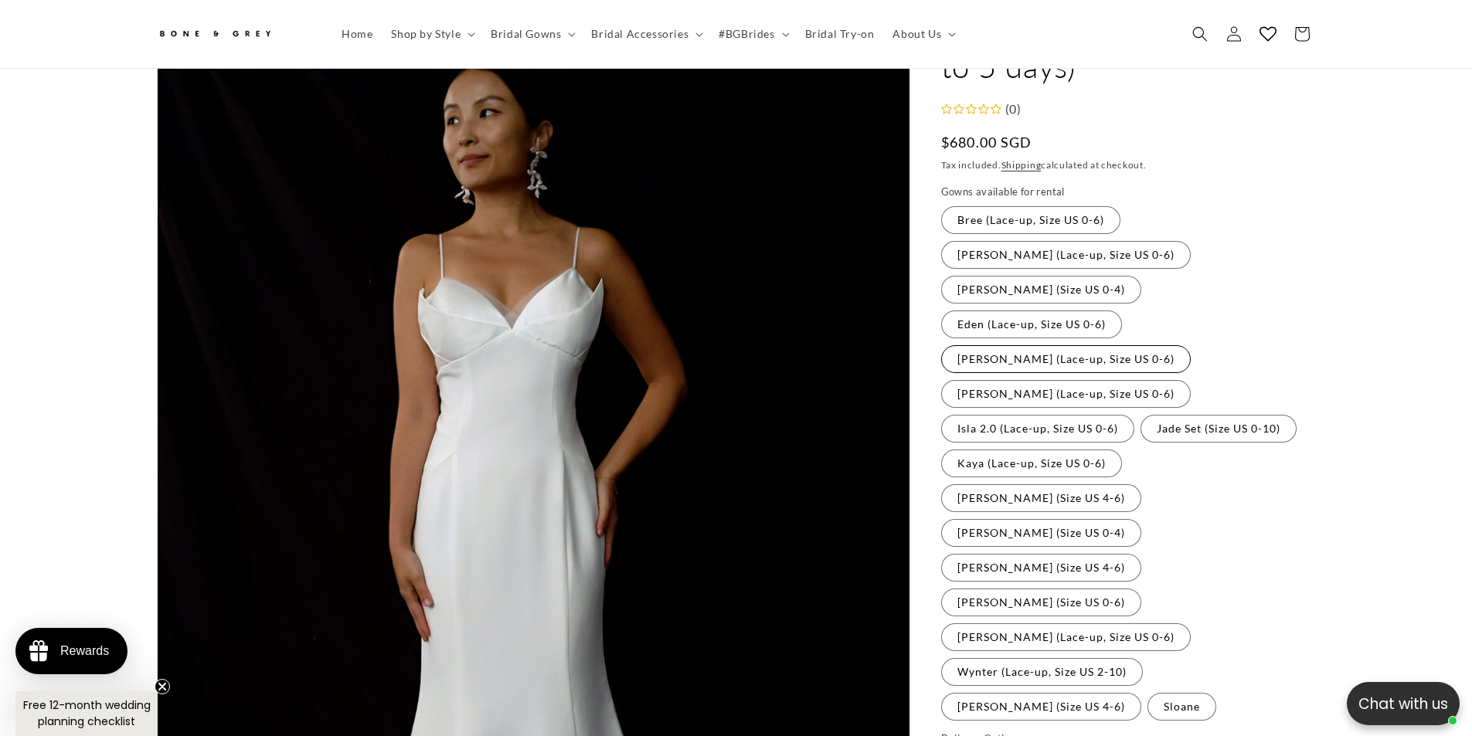
click at [994, 345] on label "[PERSON_NAME] (Lace-up, Size US 0-6) Variant sold out or unavailable" at bounding box center [1066, 359] width 250 height 28
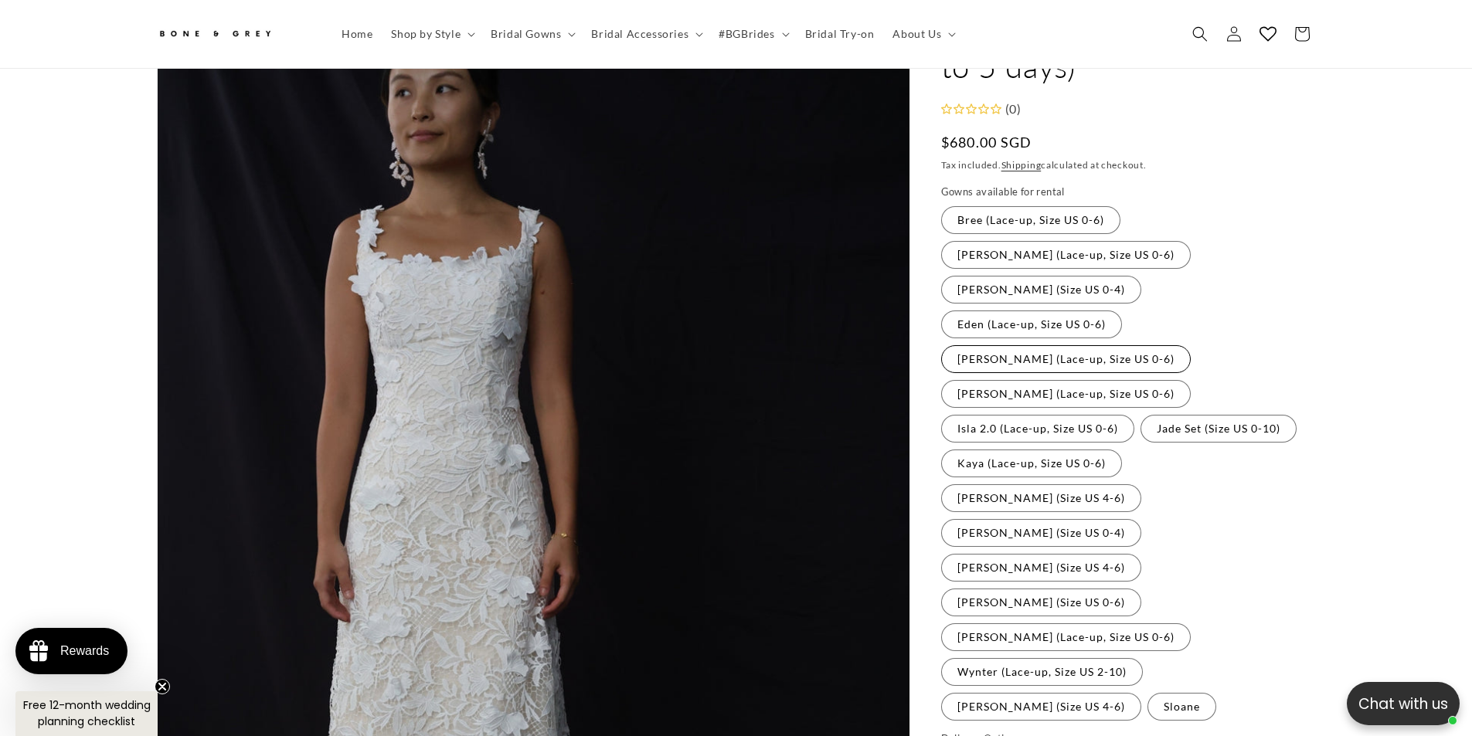
scroll to position [0, 850]
click at [1001, 288] on label "[PERSON_NAME] (Size US 0-4) Variant sold out or unavailable" at bounding box center [1041, 290] width 200 height 28
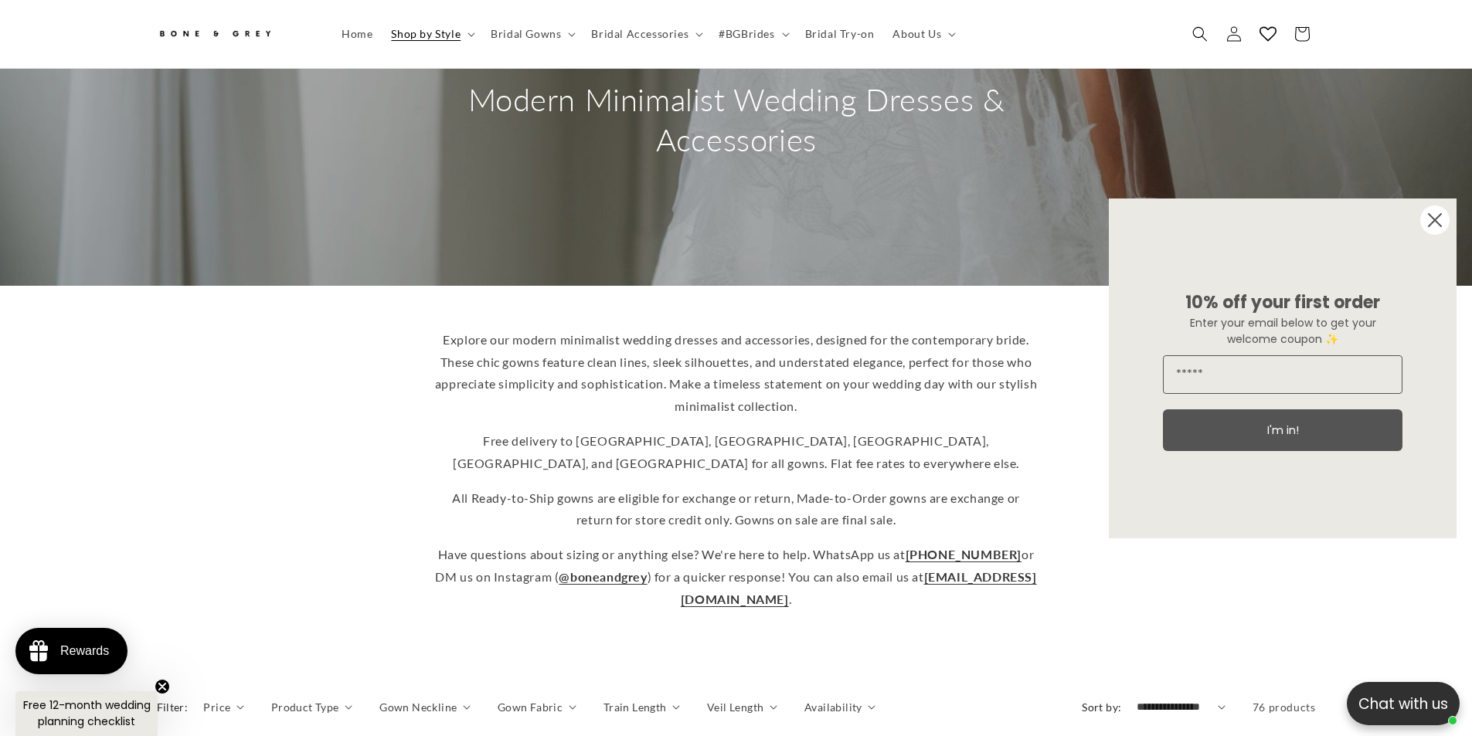
scroll to position [146, 0]
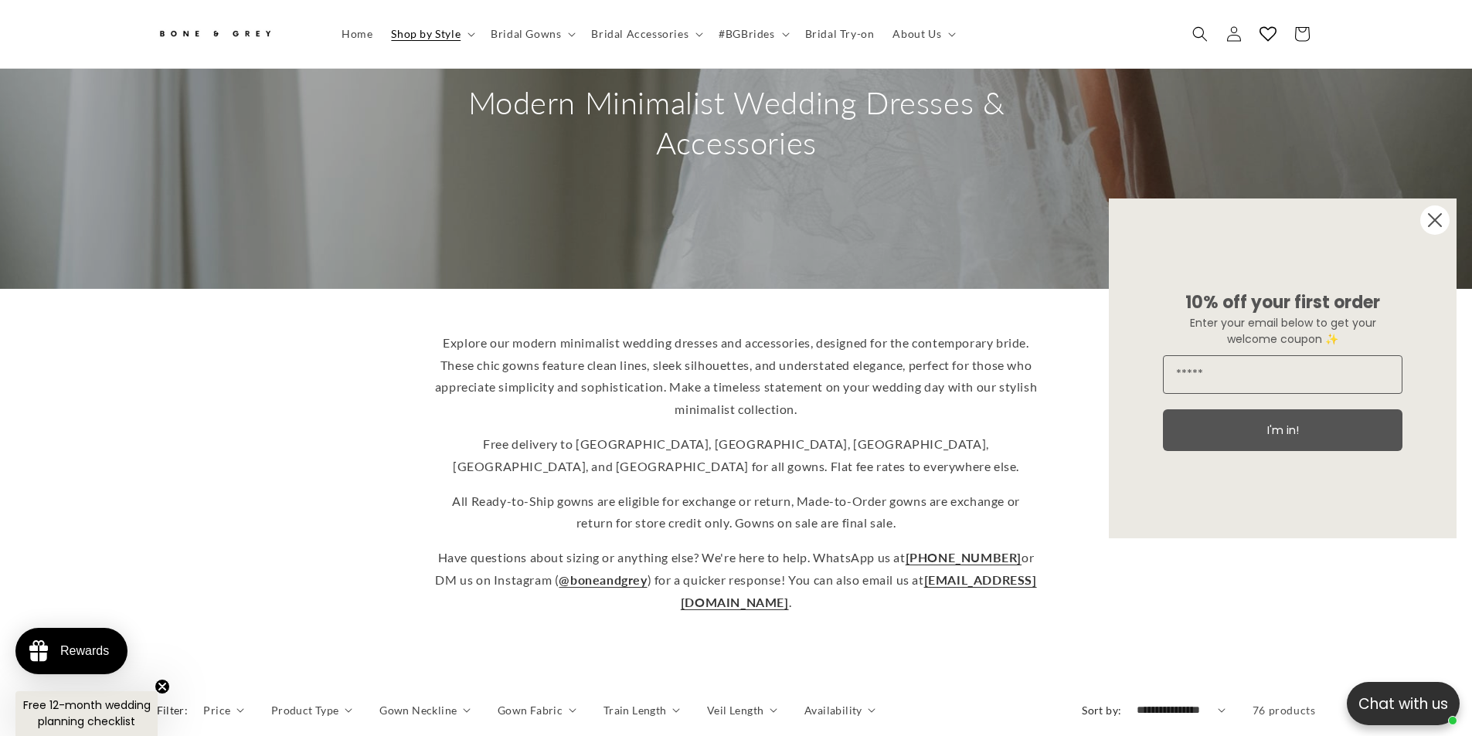
click at [1431, 211] on circle "Close dialog" at bounding box center [1434, 219] width 29 height 29
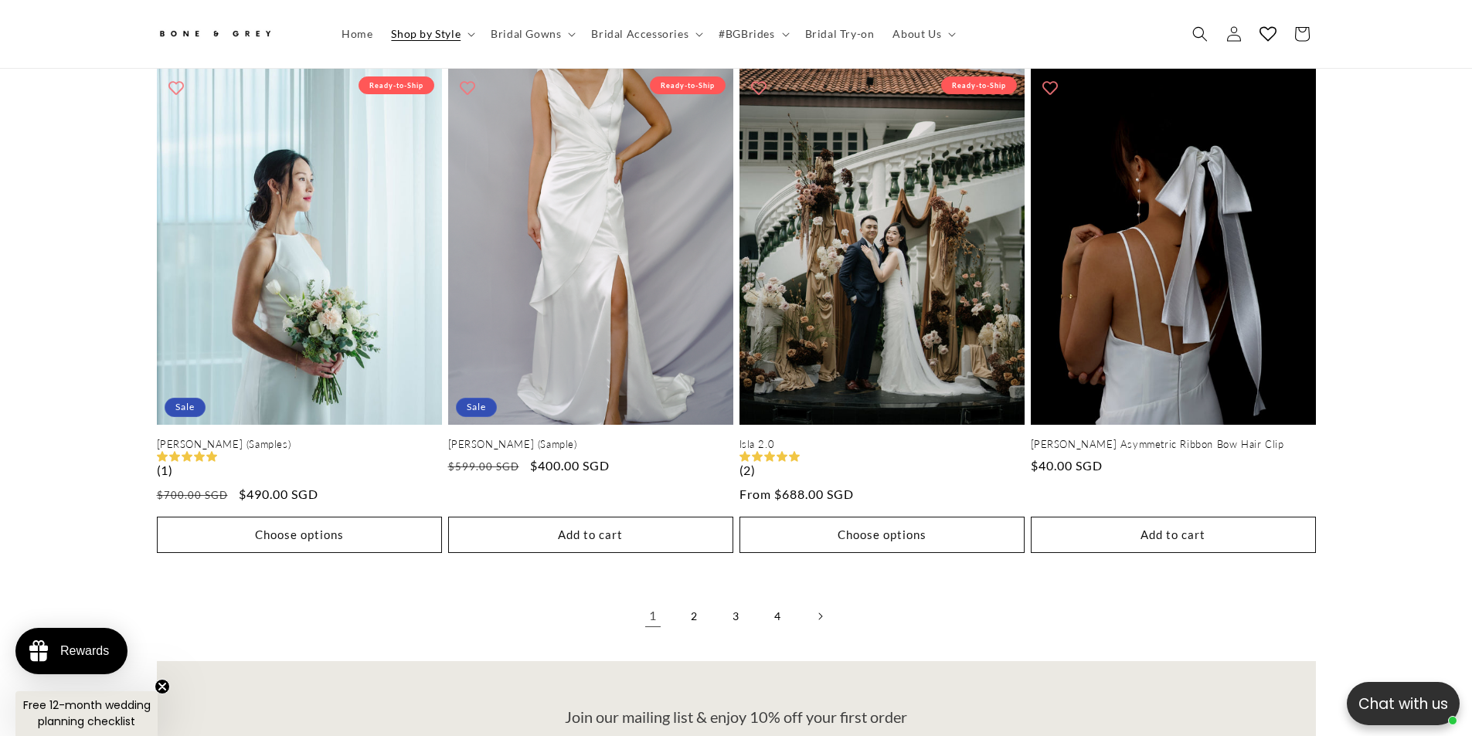
scroll to position [0, 425]
